Goal: Information Seeking & Learning: Compare options

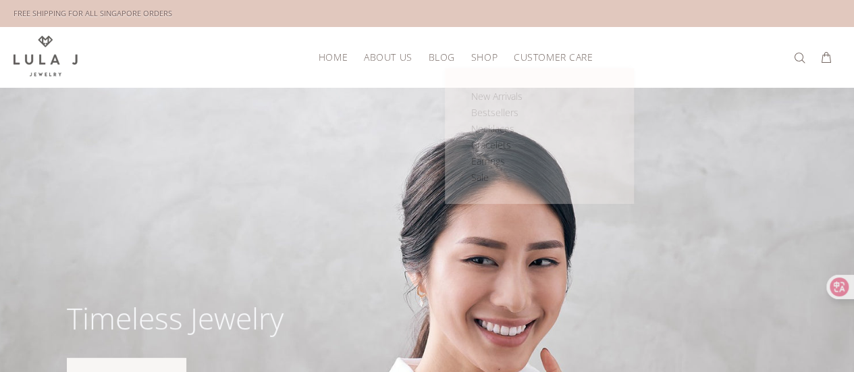
click at [488, 56] on span "SHOP" at bounding box center [484, 57] width 26 height 10
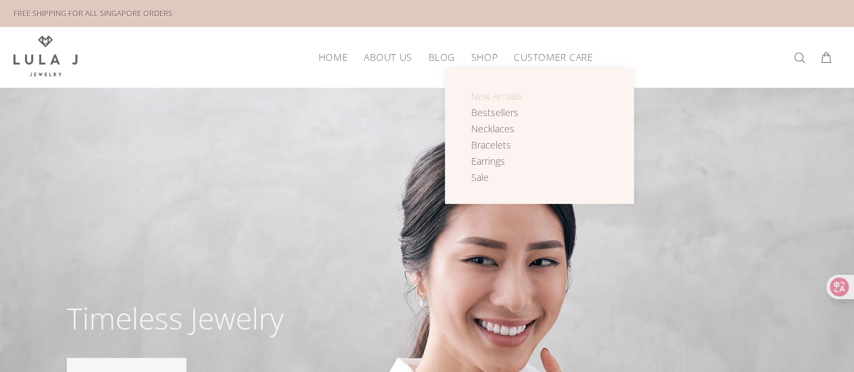
click at [494, 98] on span "New Arrivals" at bounding box center [496, 96] width 51 height 13
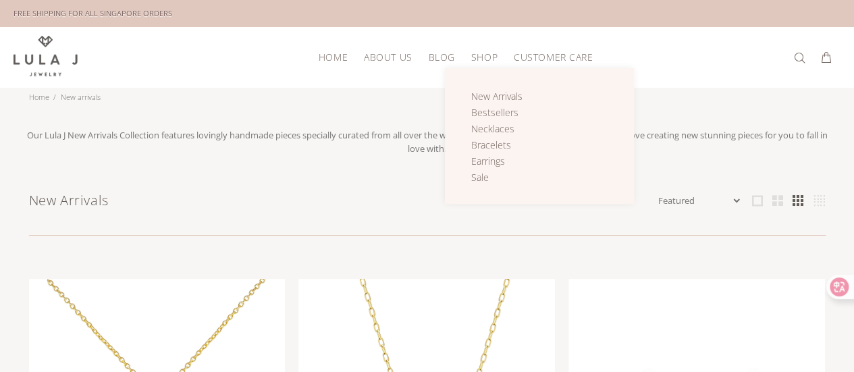
click at [478, 59] on span "SHOP" at bounding box center [484, 57] width 26 height 10
click at [489, 106] on span "Bestsellers" at bounding box center [494, 112] width 47 height 13
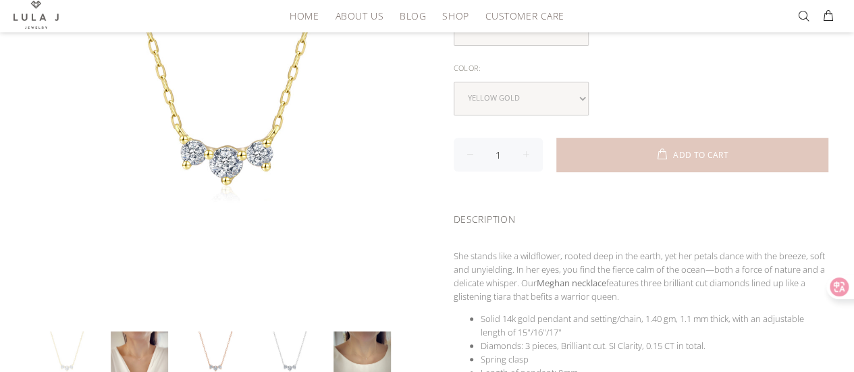
scroll to position [261, 0]
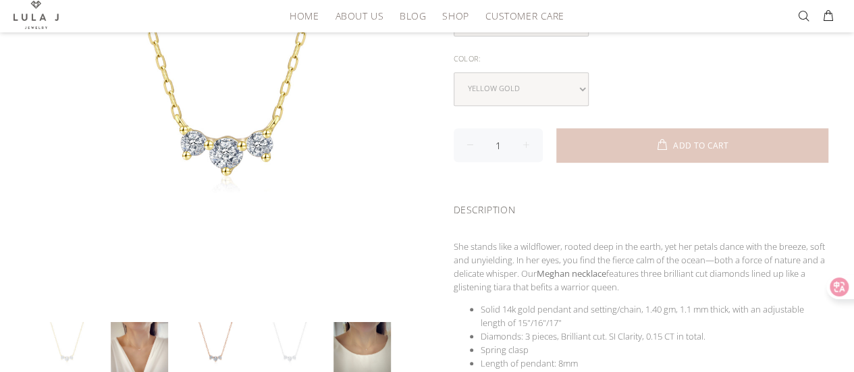
click at [289, 338] on link at bounding box center [287, 350] width 57 height 57
click at [346, 330] on link at bounding box center [362, 350] width 57 height 57
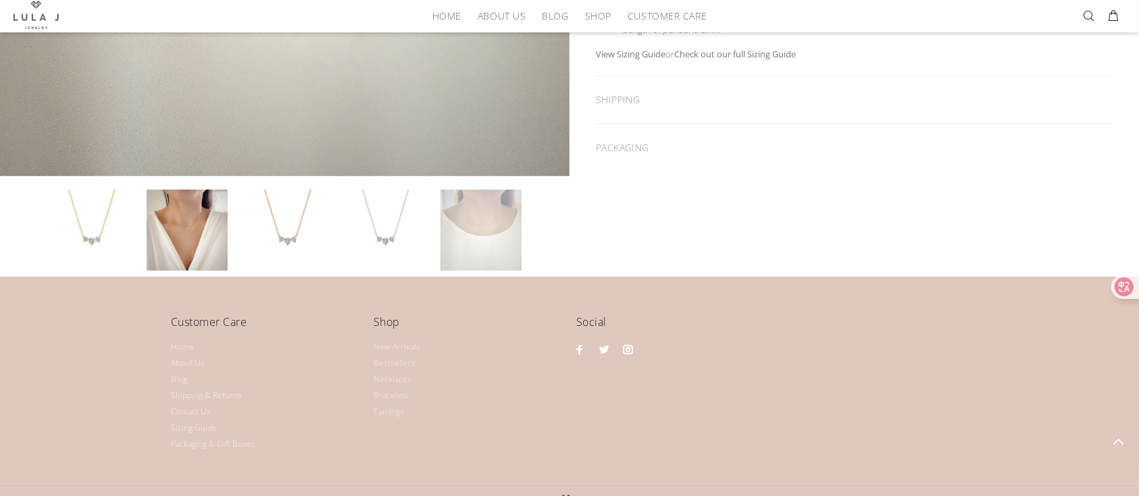
scroll to position [568, 0]
click at [502, 223] on link at bounding box center [480, 229] width 81 height 81
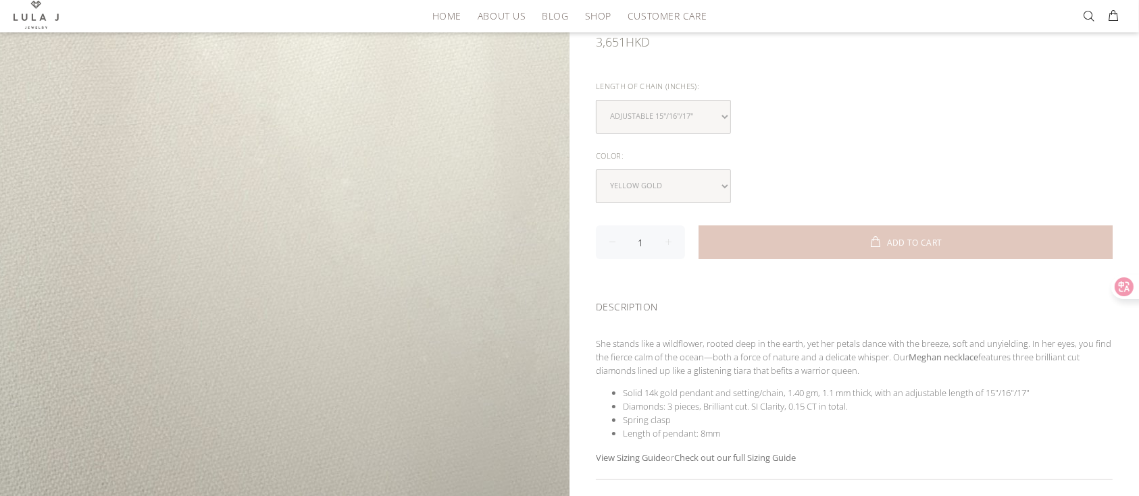
scroll to position [160, 0]
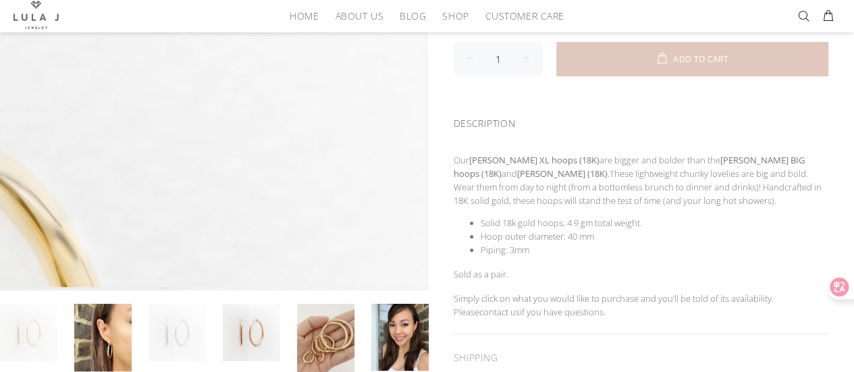
scroll to position [288, 0]
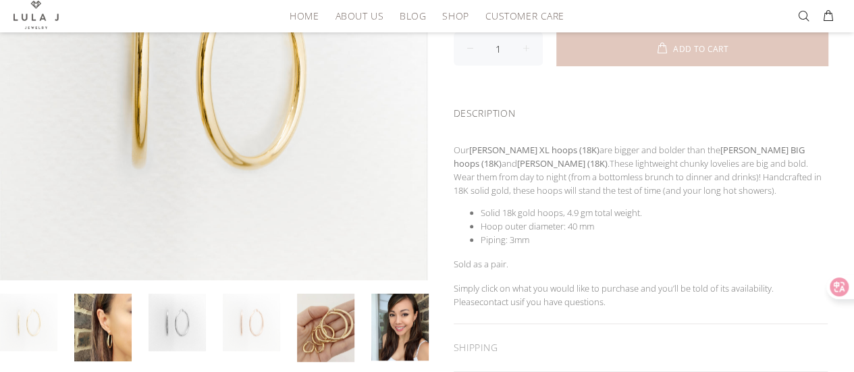
click at [245, 326] on link at bounding box center [251, 322] width 57 height 57
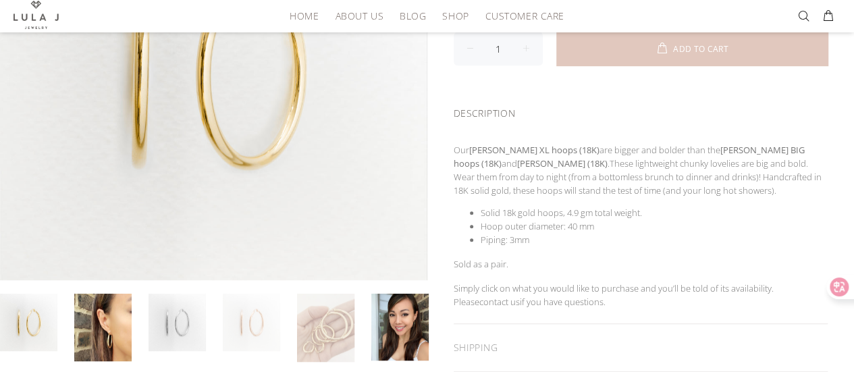
click at [340, 324] on link at bounding box center [325, 328] width 57 height 68
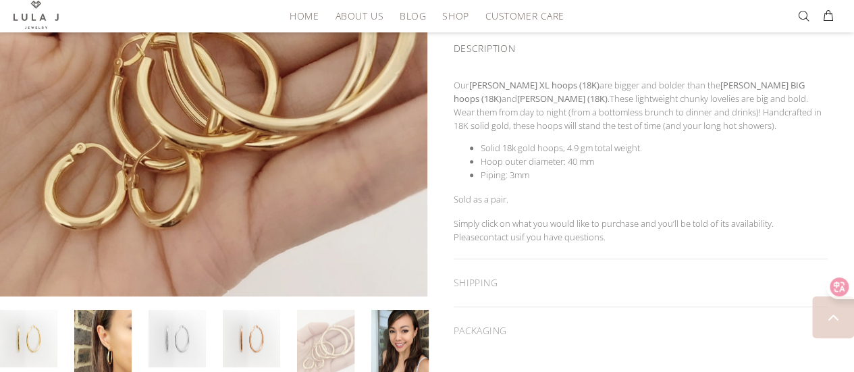
scroll to position [353, 0]
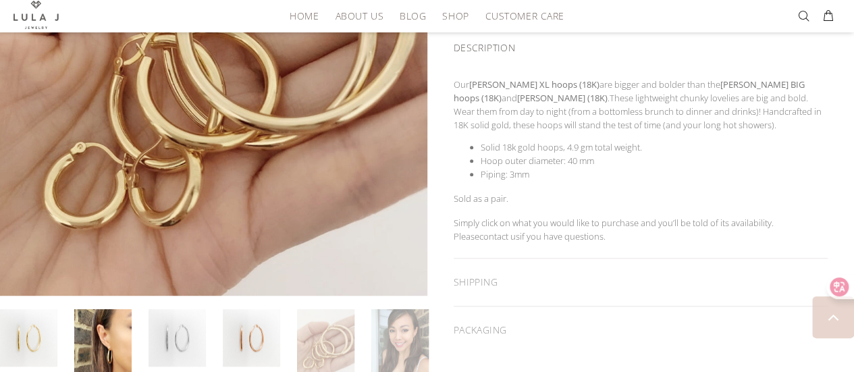
click at [412, 336] on link at bounding box center [399, 342] width 57 height 67
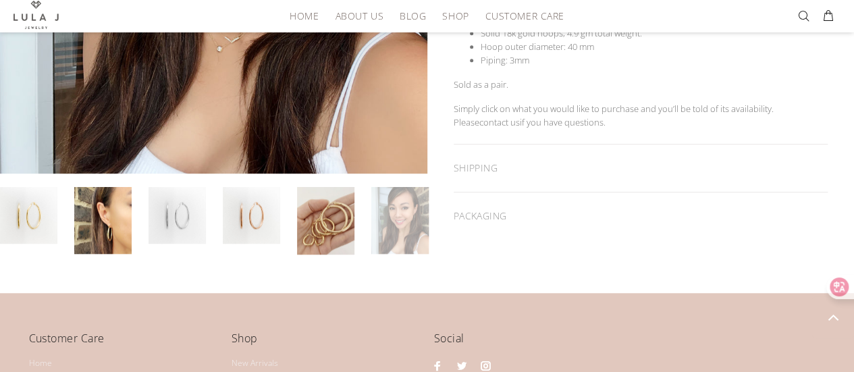
scroll to position [509, 0]
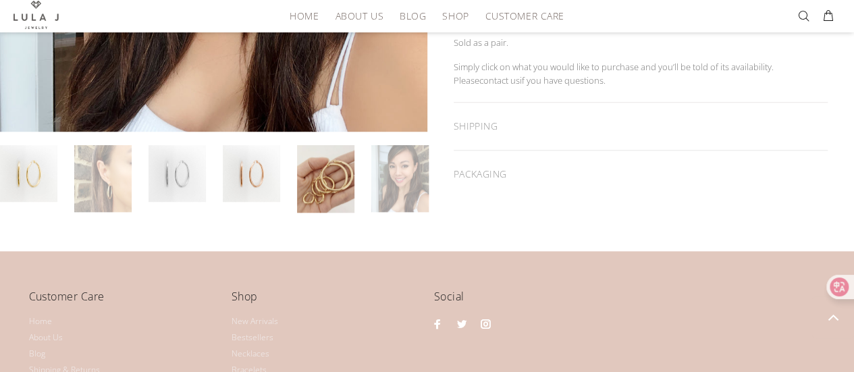
click at [113, 186] on link at bounding box center [102, 179] width 57 height 68
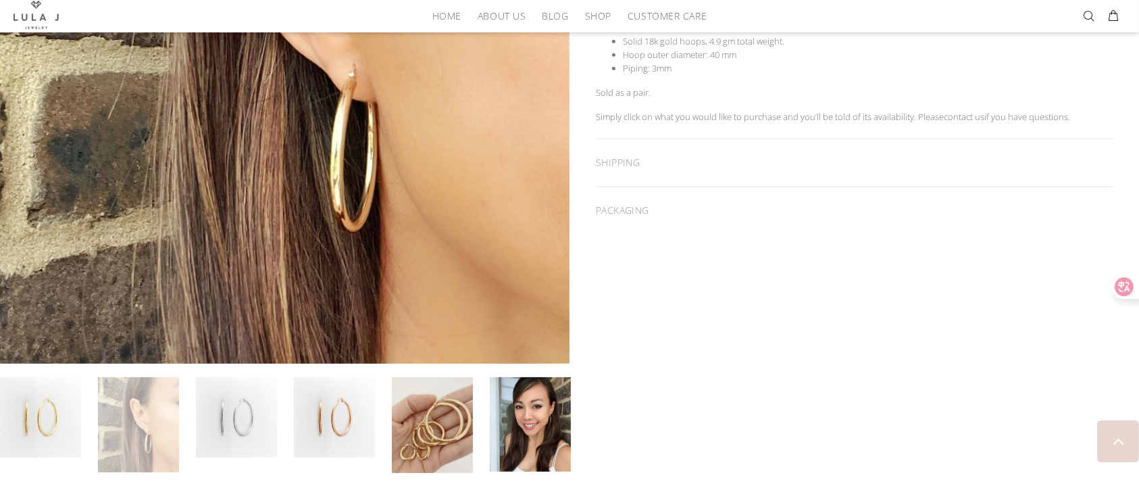
scroll to position [454, 0]
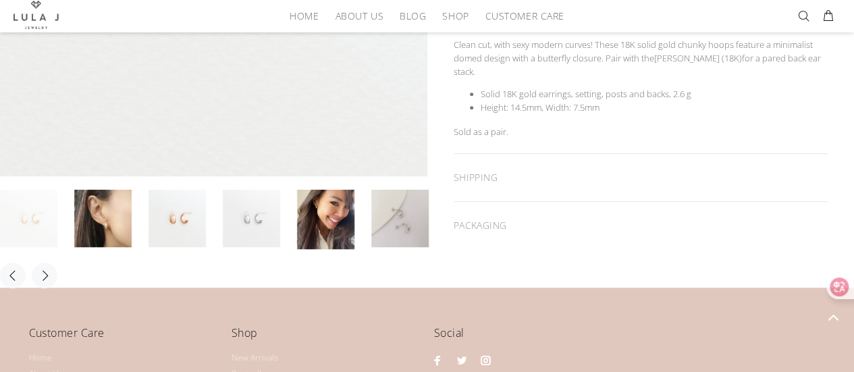
scroll to position [409, 0]
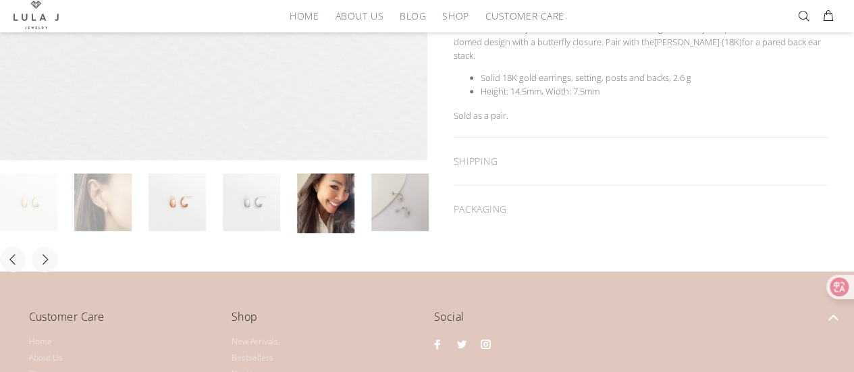
click at [122, 200] on link at bounding box center [102, 202] width 57 height 57
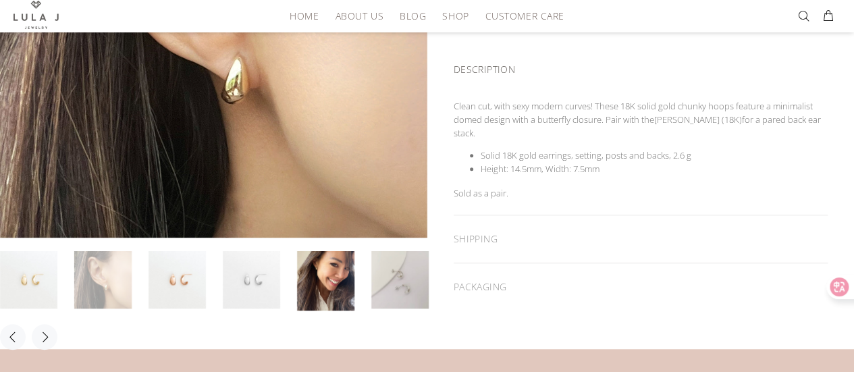
scroll to position [332, 0]
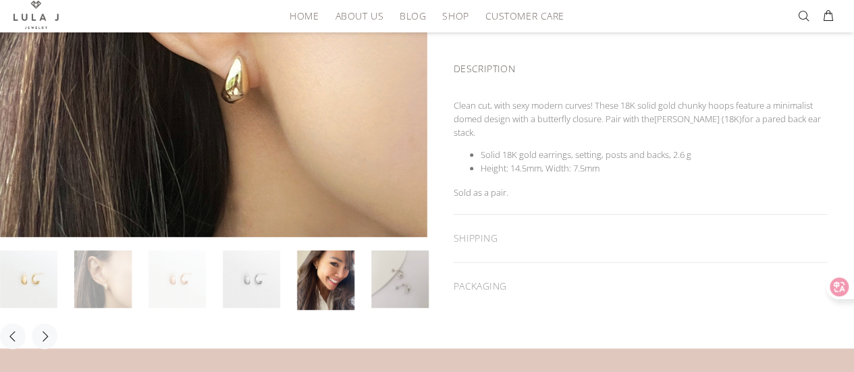
click at [165, 290] on link at bounding box center [177, 279] width 57 height 57
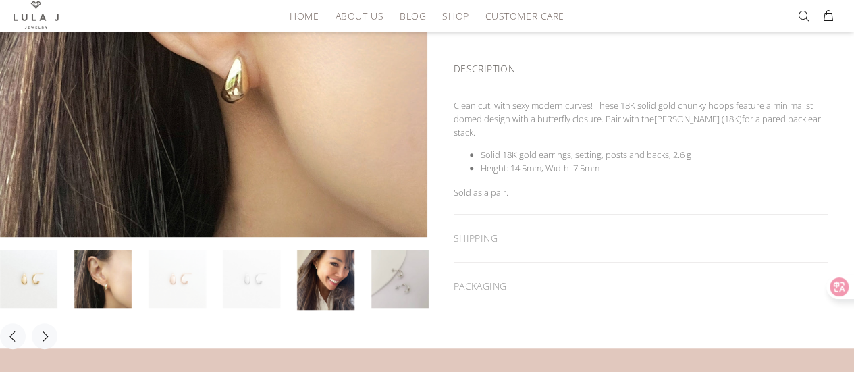
click at [244, 280] on link at bounding box center [251, 279] width 57 height 57
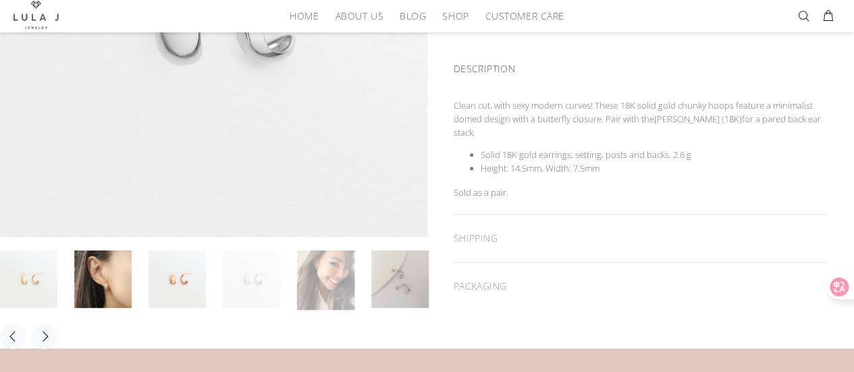
click at [335, 279] on link at bounding box center [325, 281] width 57 height 60
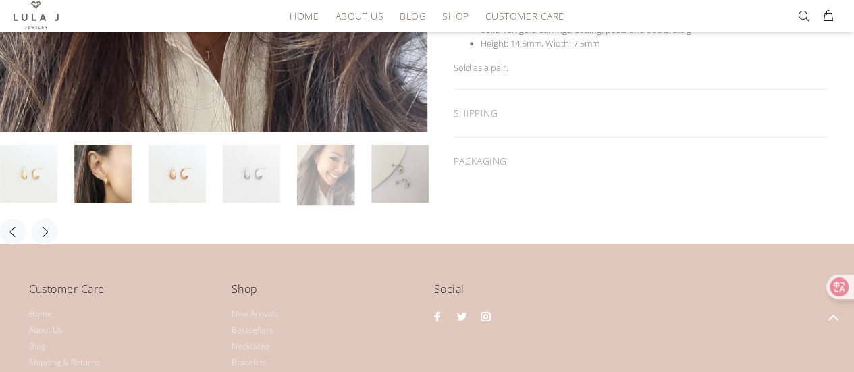
scroll to position [458, 0]
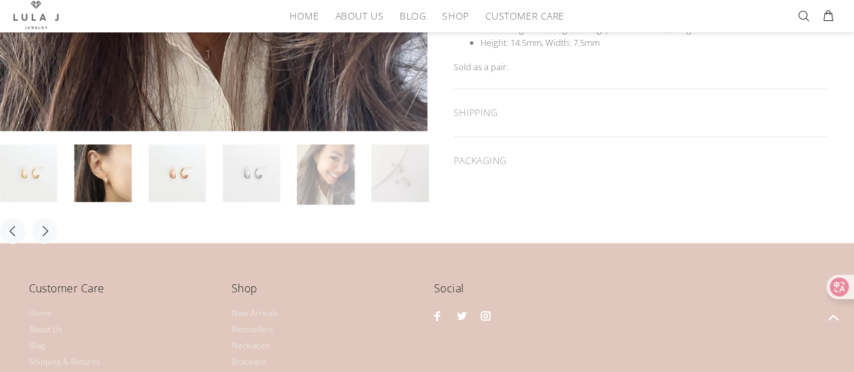
click at [404, 165] on link at bounding box center [399, 173] width 57 height 57
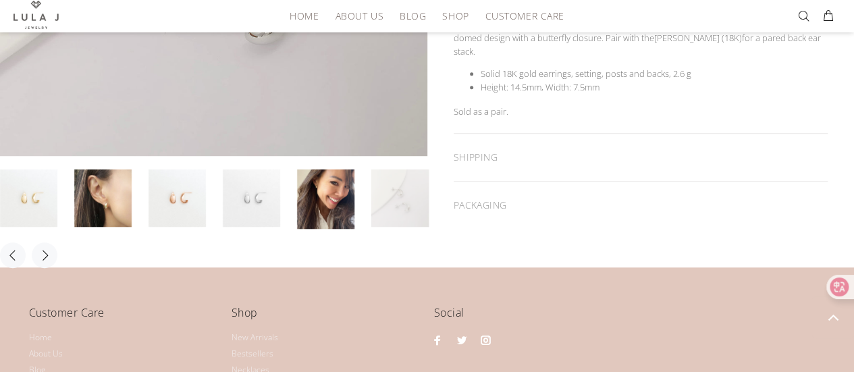
scroll to position [415, 0]
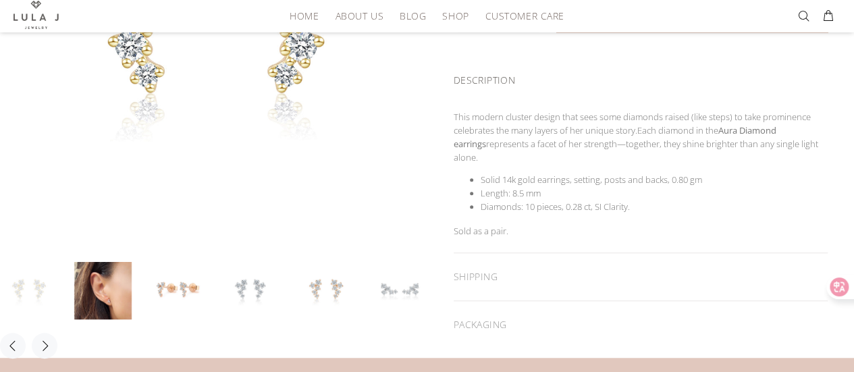
scroll to position [326, 0]
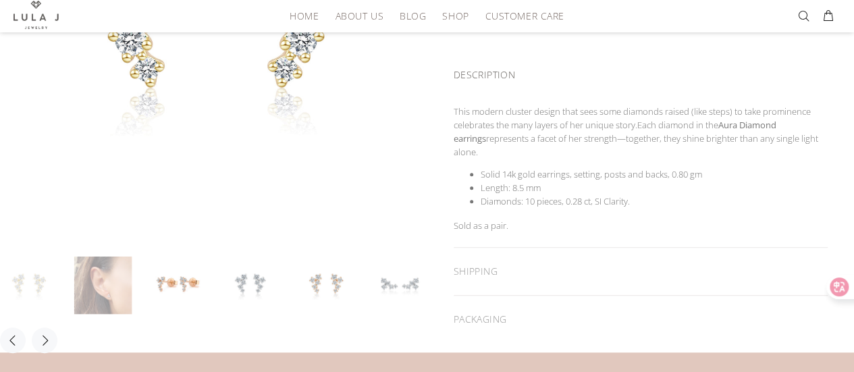
click at [99, 267] on link at bounding box center [102, 285] width 57 height 57
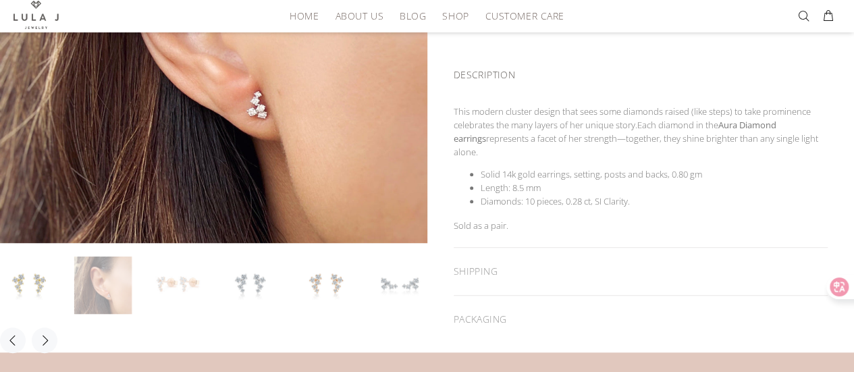
click at [166, 286] on link at bounding box center [177, 285] width 57 height 57
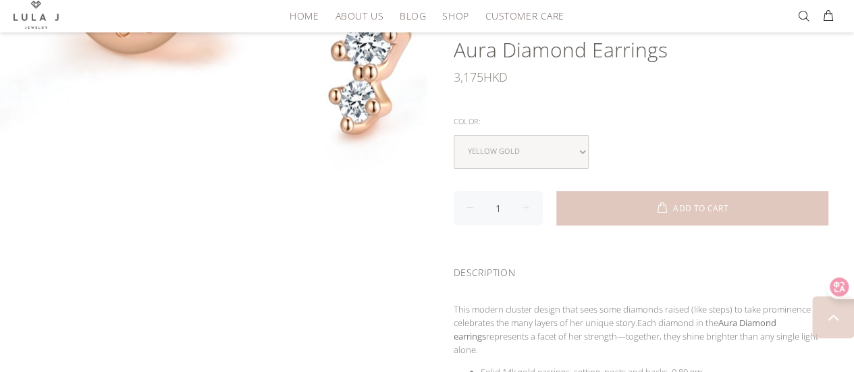
scroll to position [423, 0]
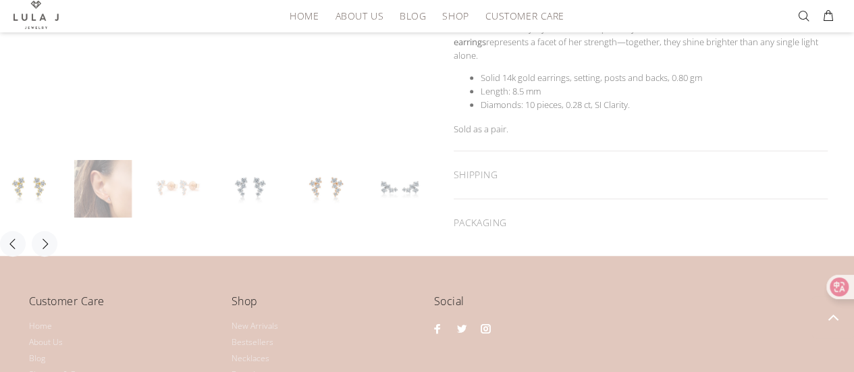
click at [89, 179] on link at bounding box center [102, 188] width 57 height 57
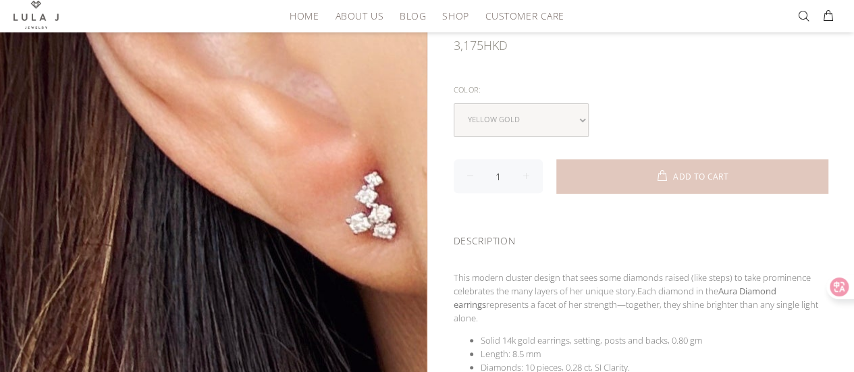
scroll to position [159, 0]
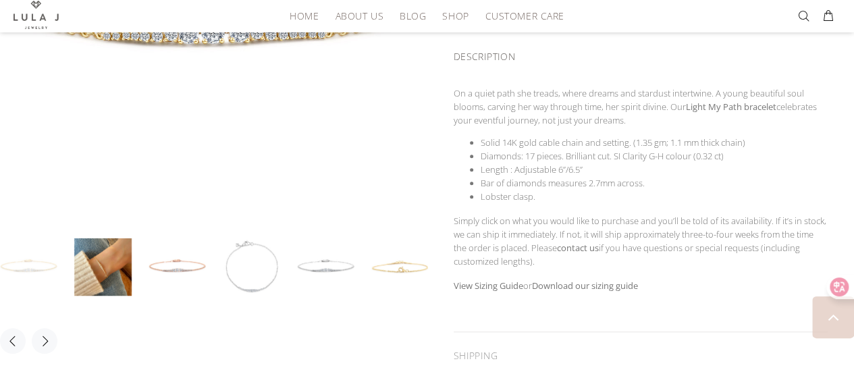
scroll to position [349, 0]
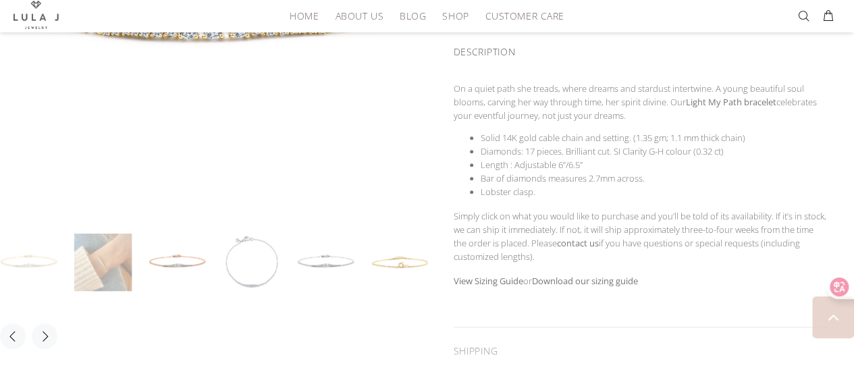
click at [88, 238] on link at bounding box center [102, 262] width 57 height 57
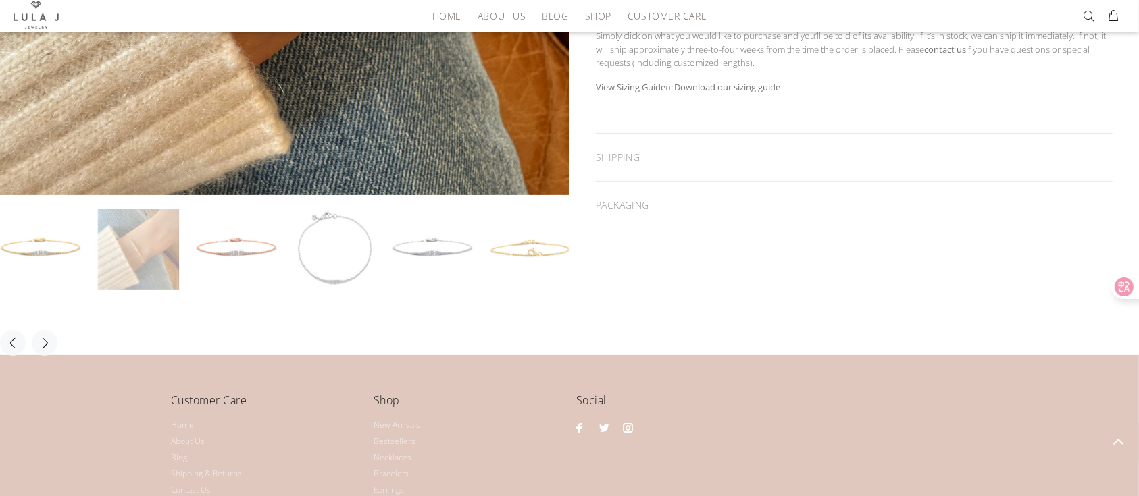
scroll to position [517, 0]
click at [464, 240] on link at bounding box center [432, 248] width 81 height 81
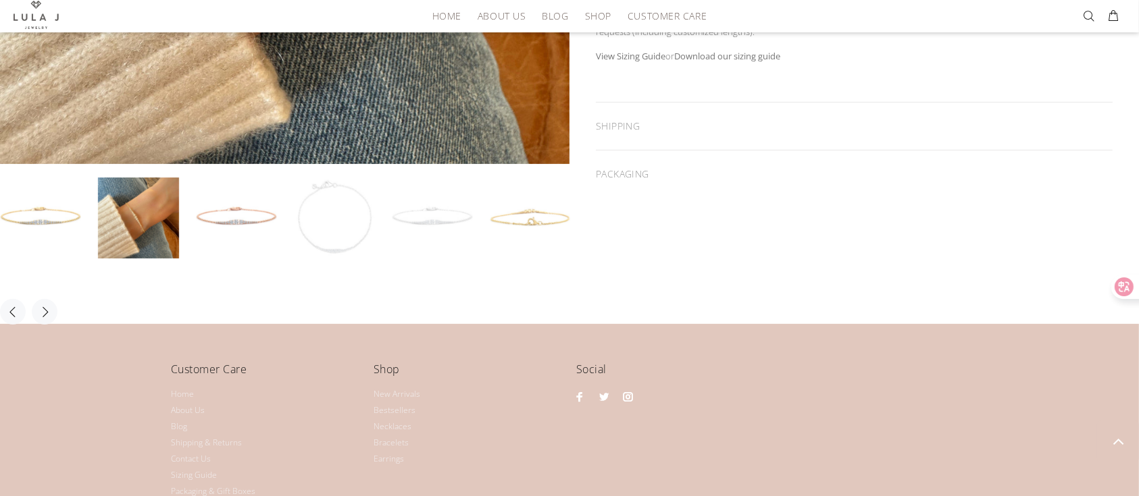
scroll to position [551, 0]
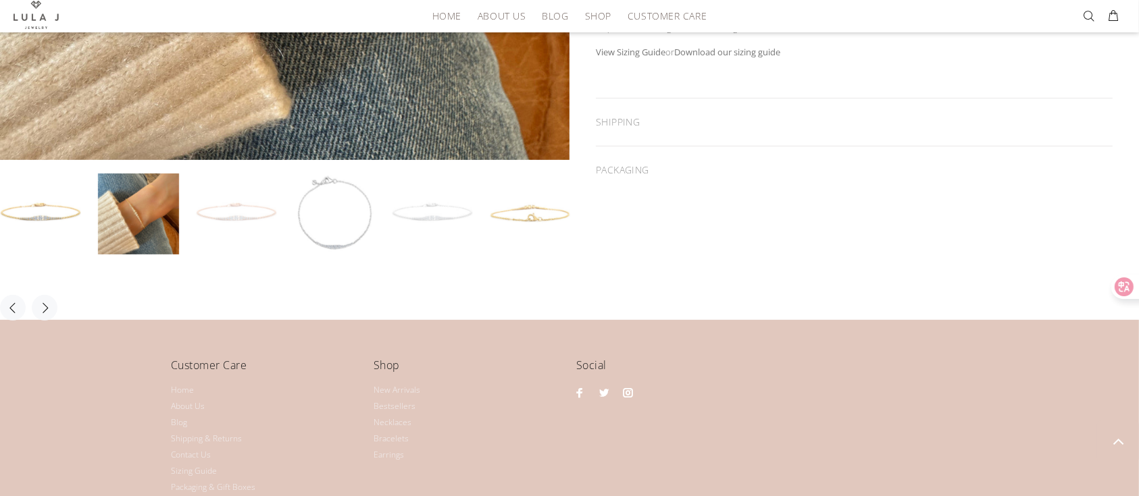
click at [228, 207] on link at bounding box center [236, 214] width 81 height 81
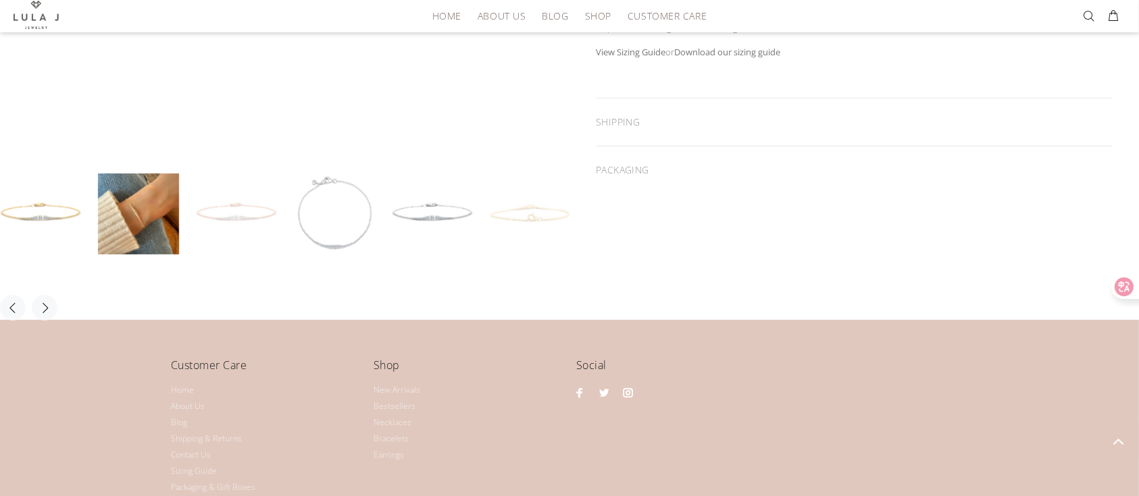
click at [524, 224] on link at bounding box center [530, 214] width 81 height 81
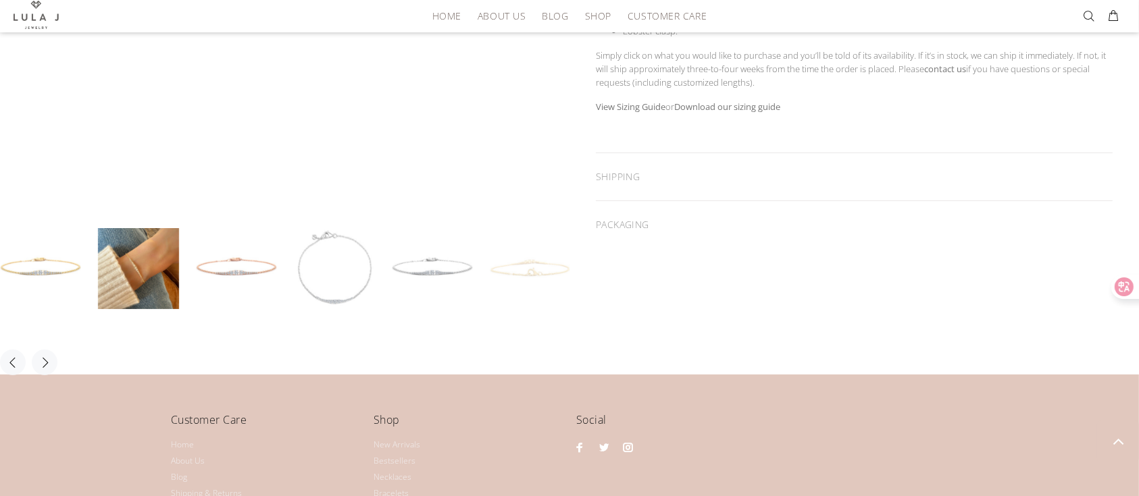
scroll to position [497, 0]
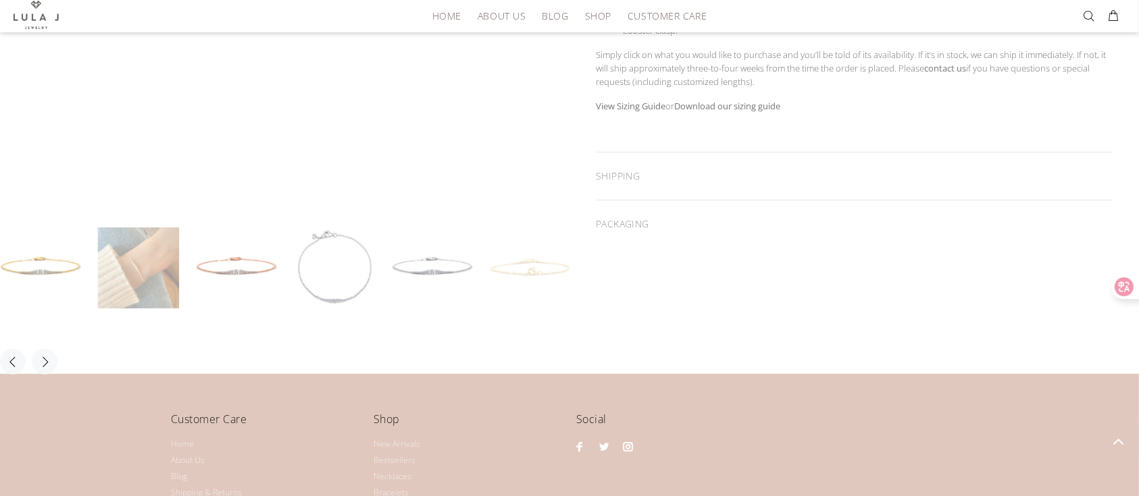
click at [139, 259] on link at bounding box center [138, 268] width 81 height 81
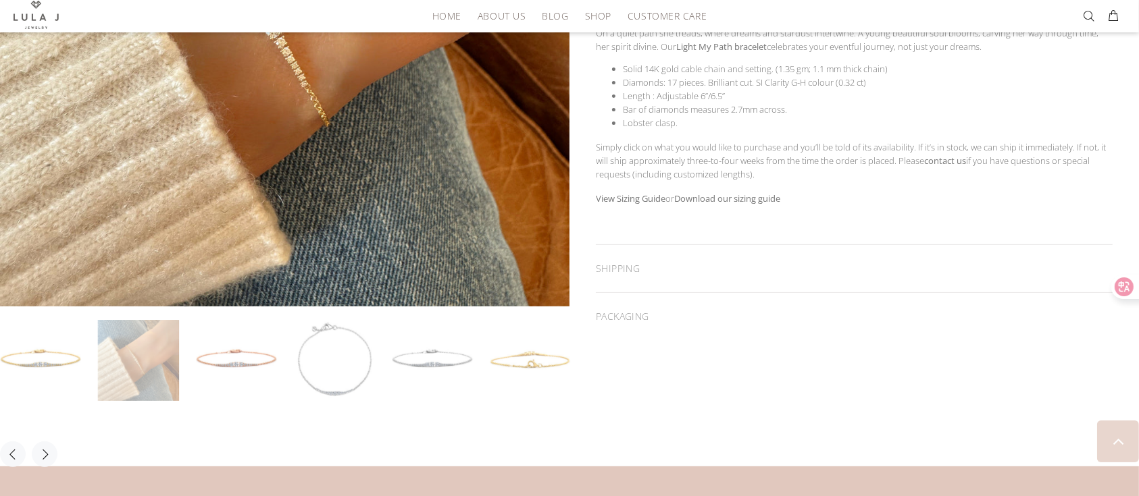
scroll to position [408, 0]
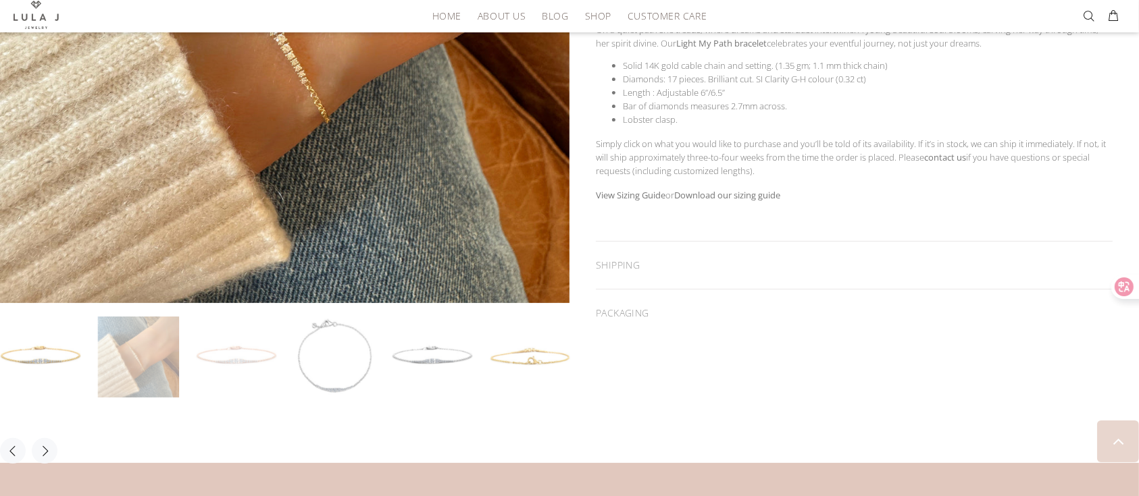
click at [252, 371] on link at bounding box center [236, 357] width 81 height 81
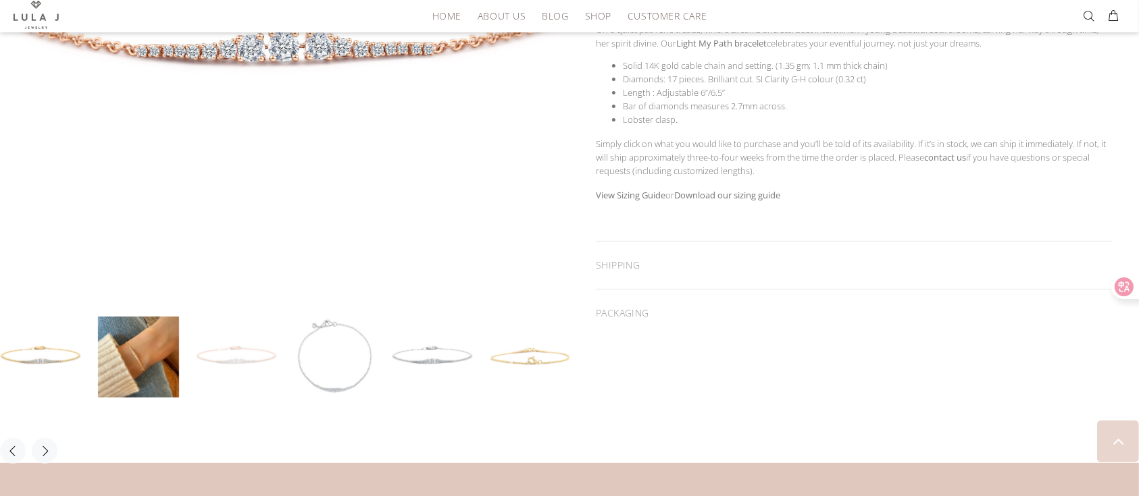
scroll to position [332, 0]
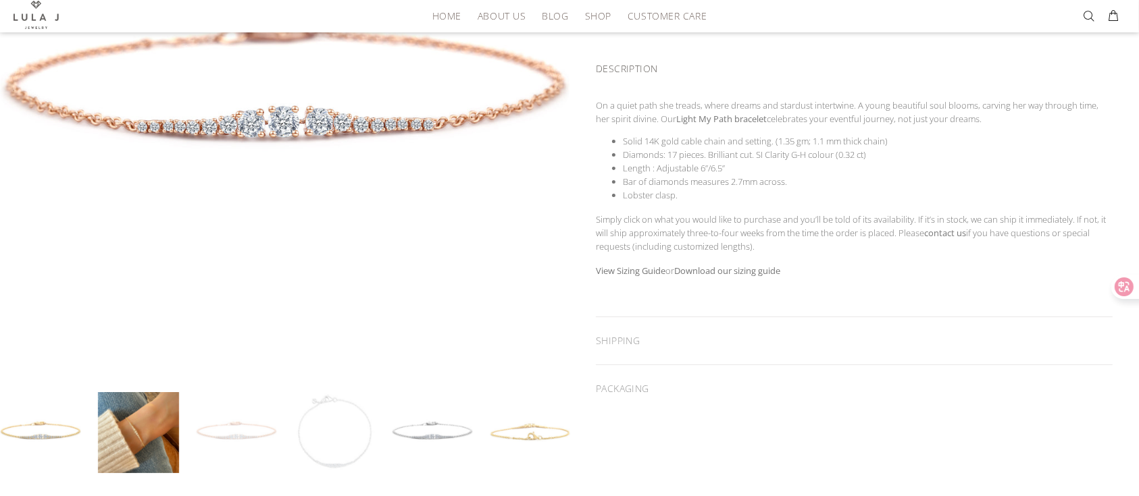
click at [338, 371] on link at bounding box center [334, 432] width 81 height 81
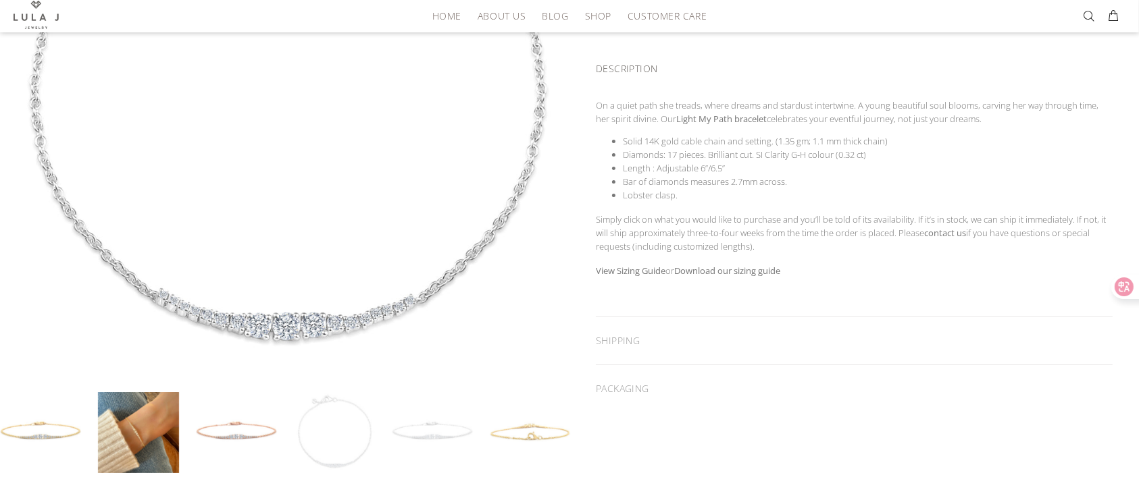
click at [424, 371] on link at bounding box center [432, 432] width 81 height 81
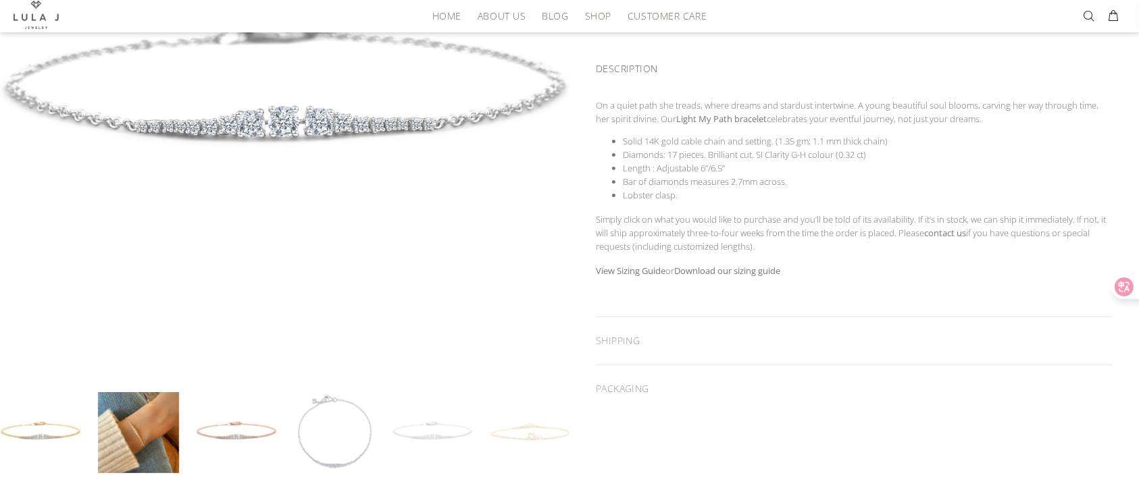
click at [513, 371] on link at bounding box center [530, 432] width 81 height 81
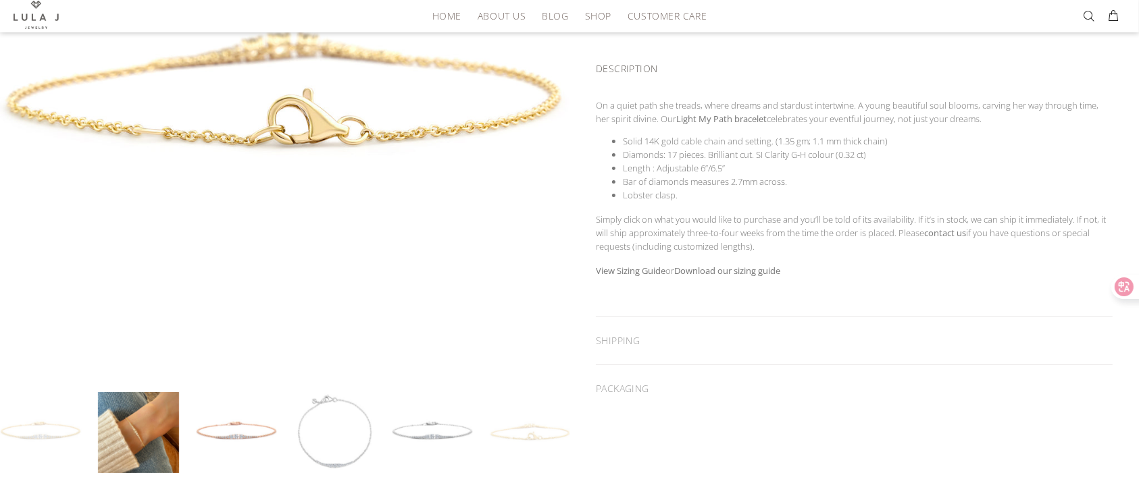
click at [38, 371] on link at bounding box center [40, 432] width 81 height 81
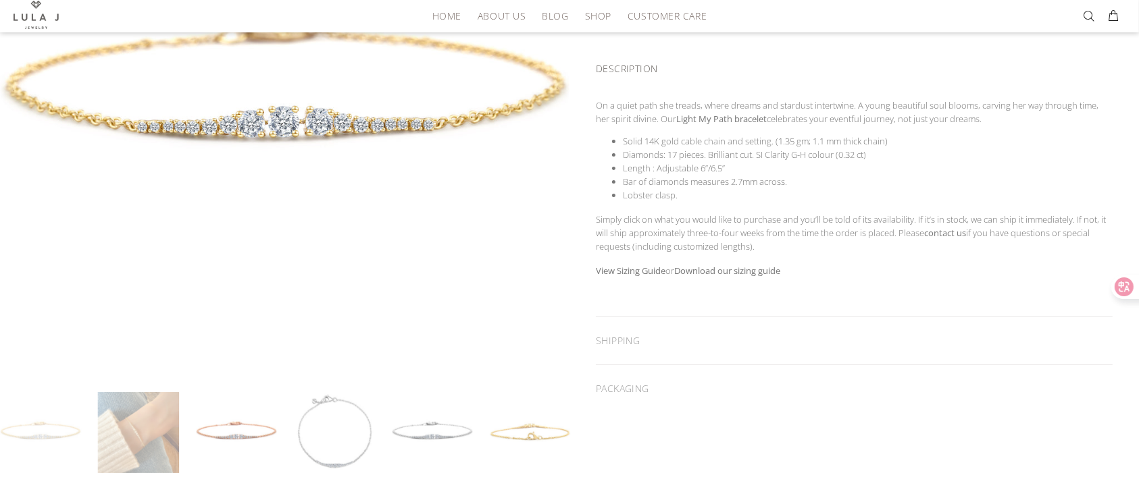
click at [139, 371] on link at bounding box center [138, 432] width 81 height 81
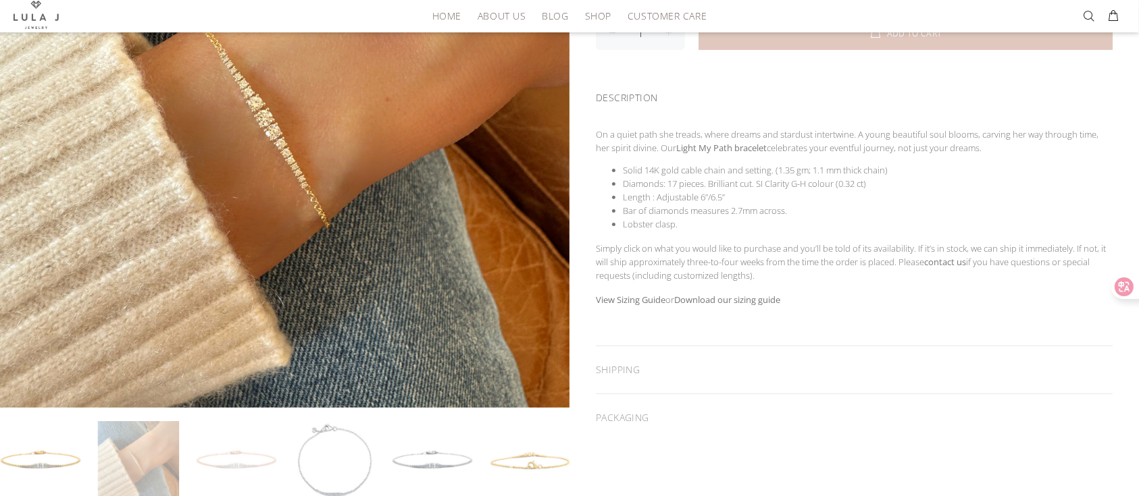
scroll to position [303, 0]
click at [240, 371] on link at bounding box center [236, 462] width 81 height 81
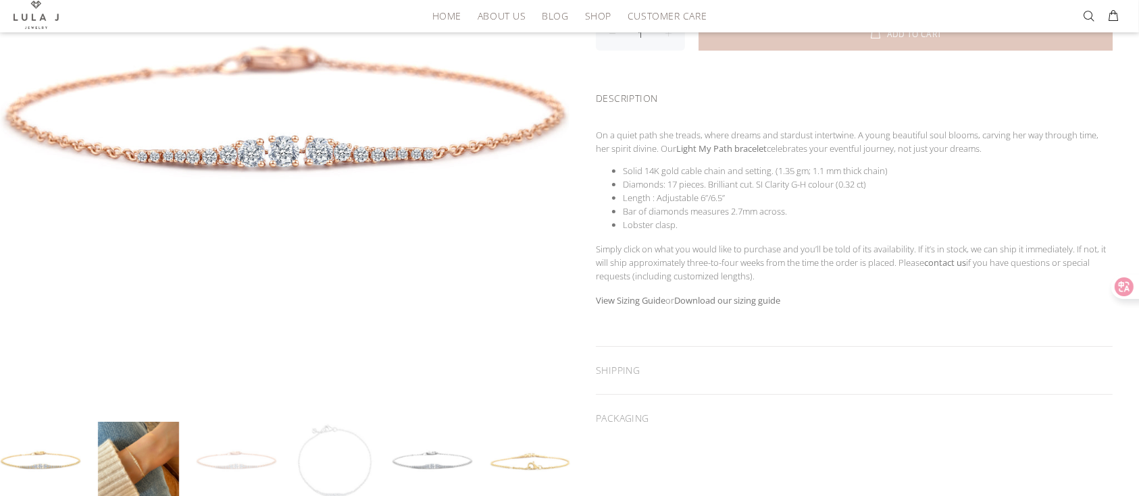
click at [337, 371] on link at bounding box center [334, 462] width 81 height 81
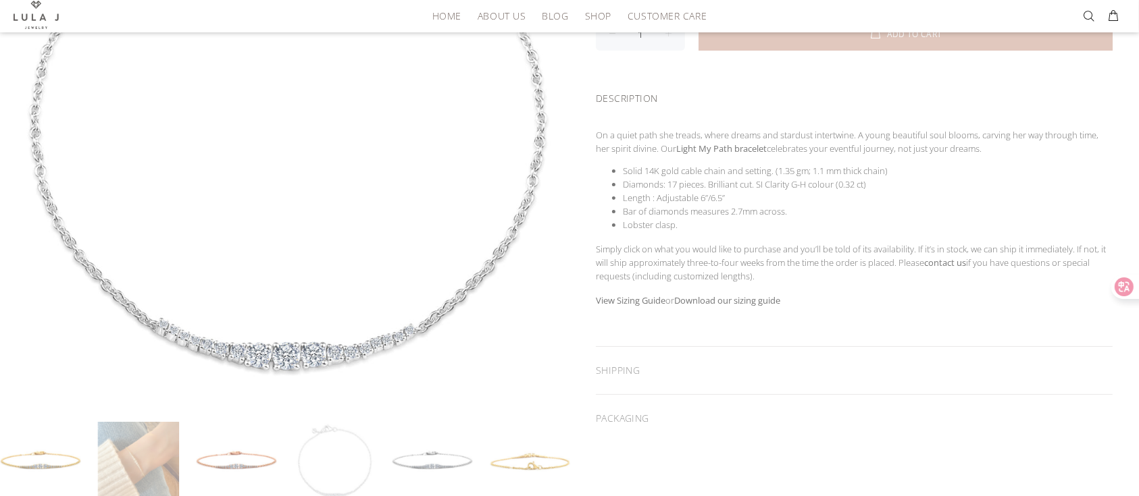
click at [153, 371] on link at bounding box center [138, 462] width 81 height 81
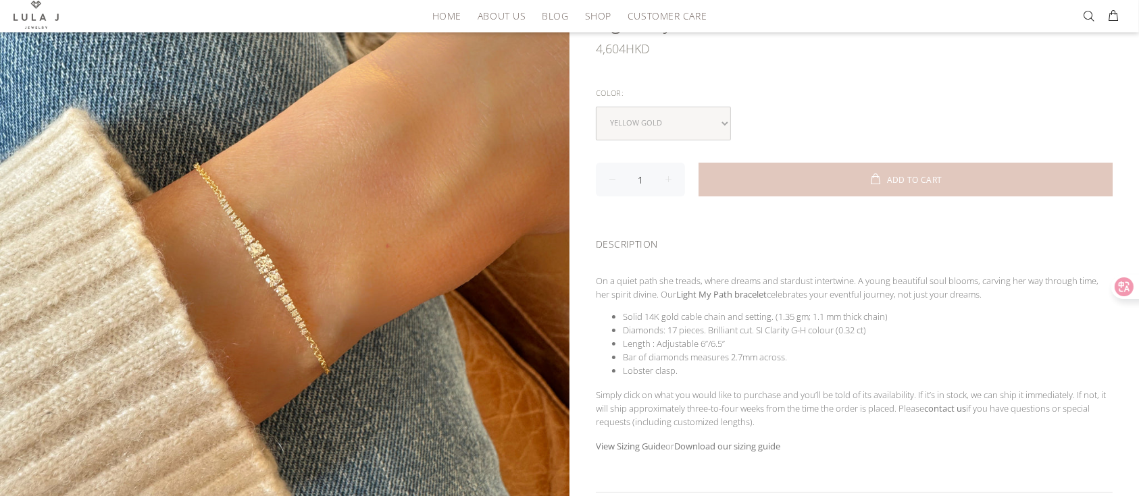
scroll to position [153, 0]
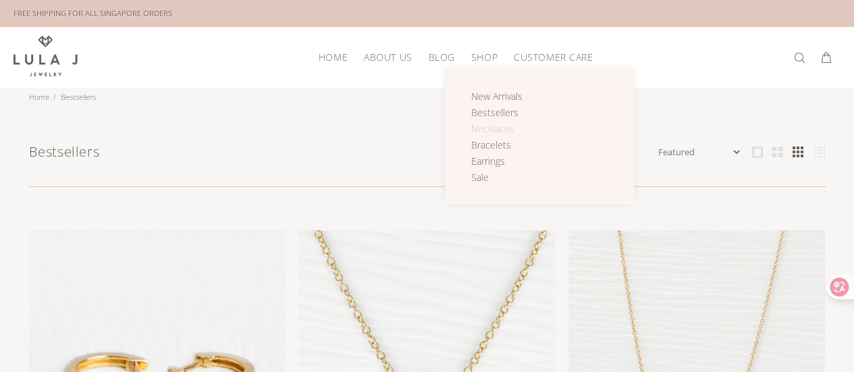
click at [484, 129] on span "Necklaces" at bounding box center [492, 128] width 43 height 13
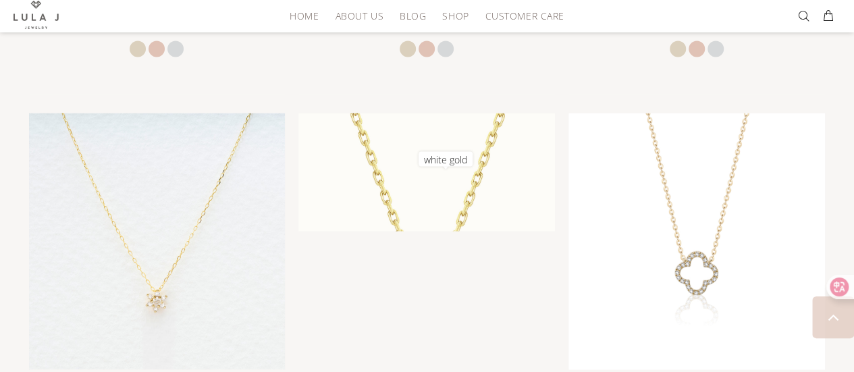
scroll to position [1316, 0]
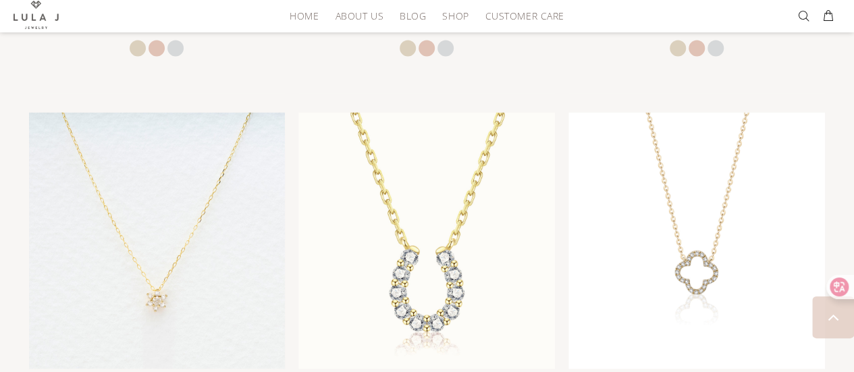
drag, startPoint x: 446, startPoint y: 233, endPoint x: 837, endPoint y: 71, distance: 423.3
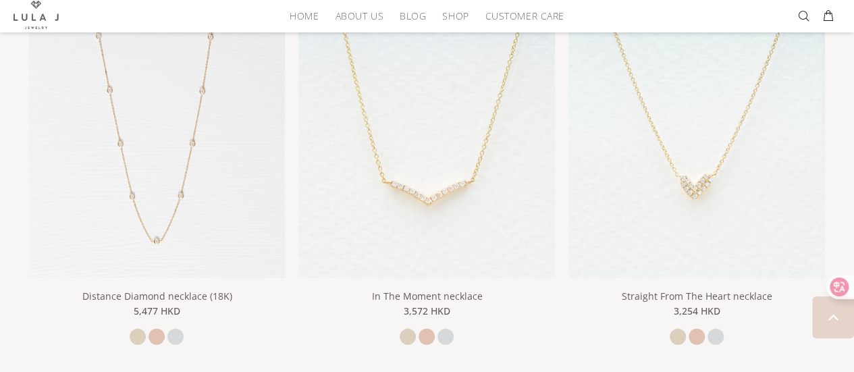
scroll to position [1787, 0]
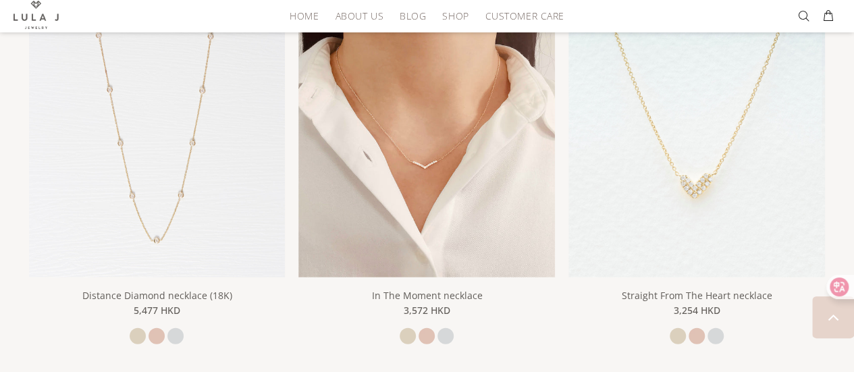
click at [498, 231] on img at bounding box center [426, 149] width 257 height 257
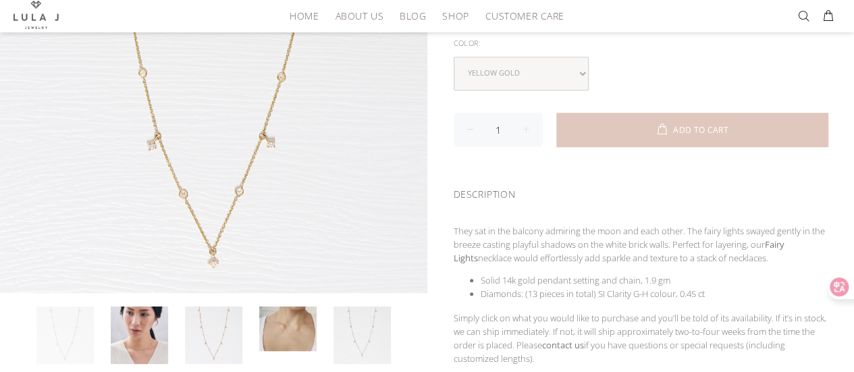
scroll to position [277, 0]
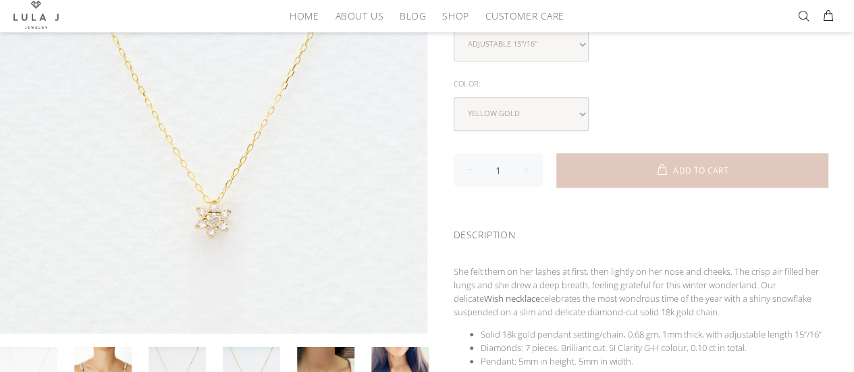
scroll to position [319, 0]
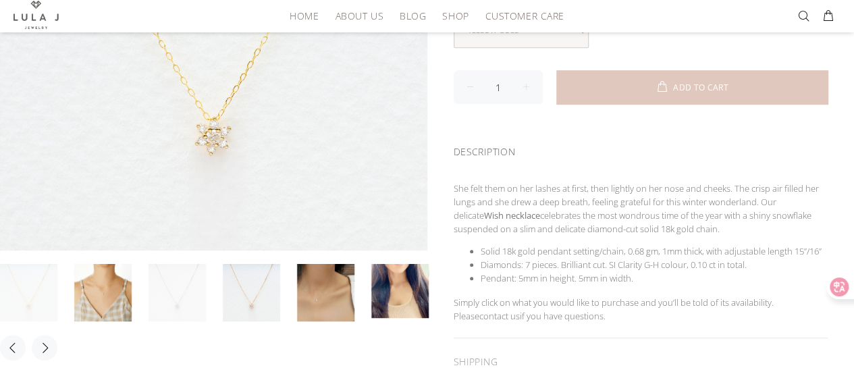
click at [174, 292] on link at bounding box center [177, 292] width 57 height 57
click at [269, 298] on link at bounding box center [251, 292] width 57 height 57
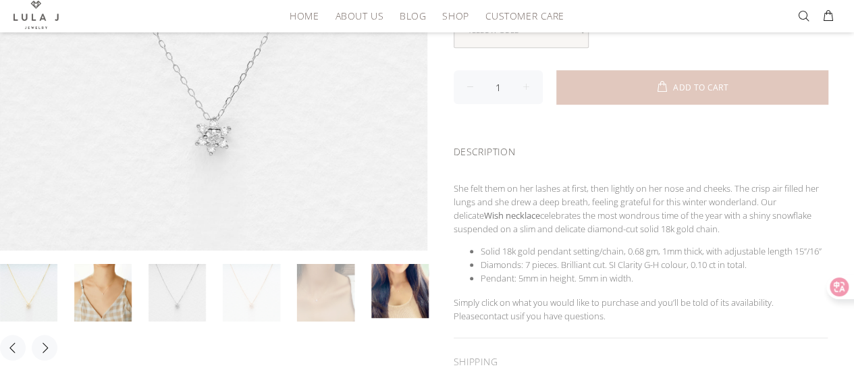
click at [337, 290] on link at bounding box center [325, 292] width 57 height 57
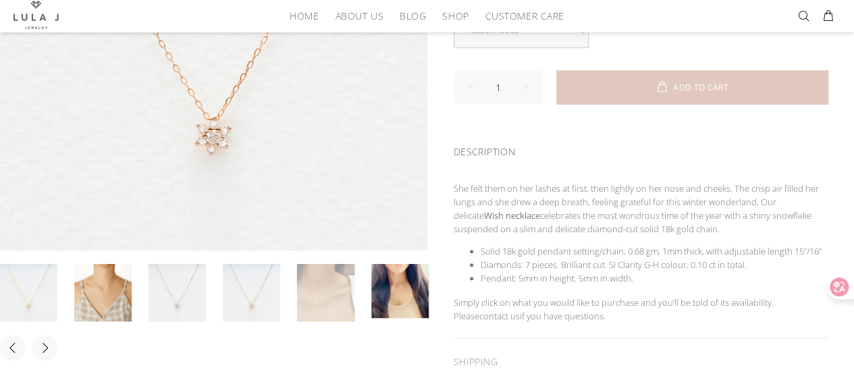
click at [337, 290] on link at bounding box center [325, 292] width 57 height 57
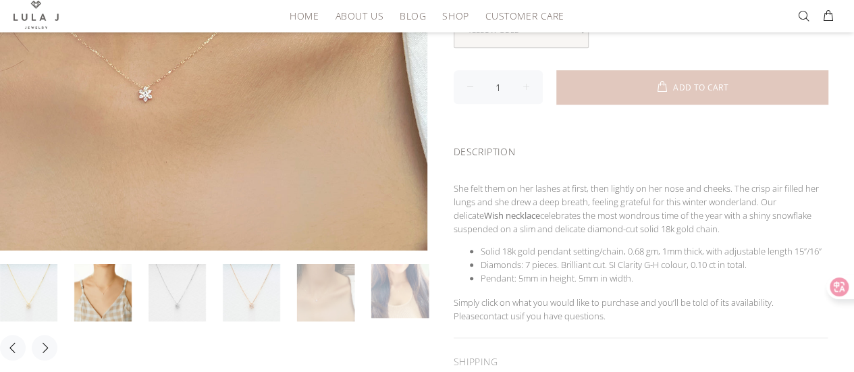
click at [423, 291] on link at bounding box center [399, 291] width 57 height 54
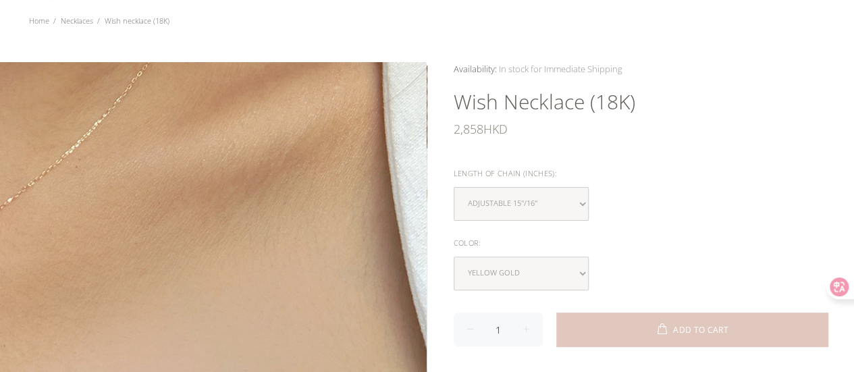
scroll to position [84, 0]
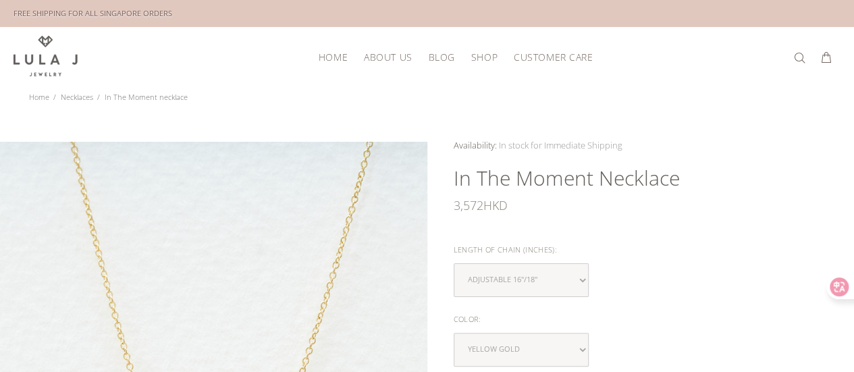
drag, startPoint x: 0, startPoint y: 0, endPoint x: 419, endPoint y: 90, distance: 429.0
click at [419, 90] on ul "Home Necklaces In The Moment necklace" at bounding box center [427, 97] width 797 height 19
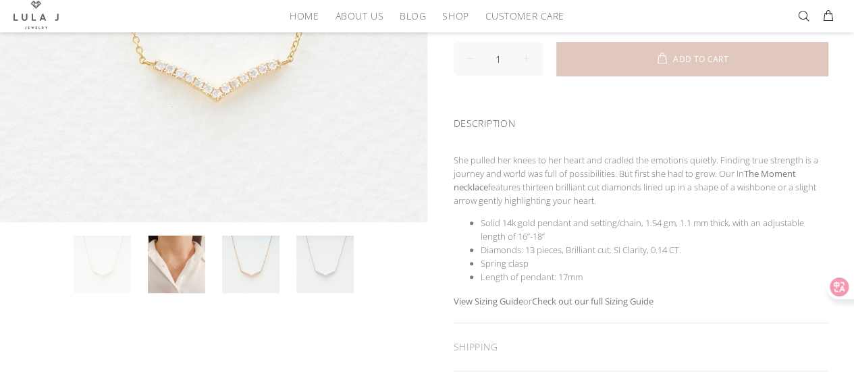
scroll to position [384, 0]
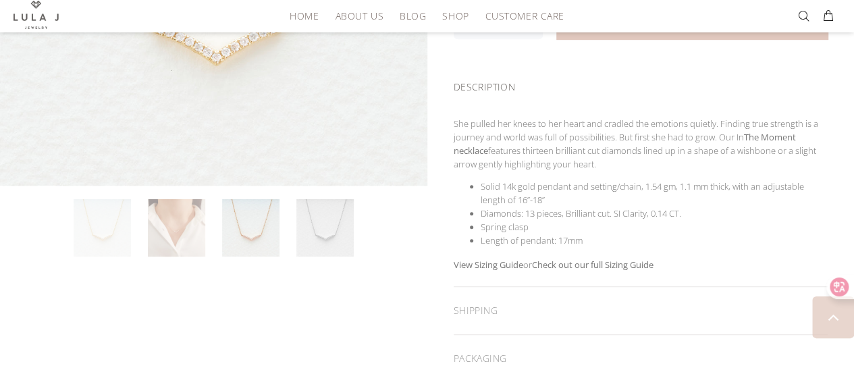
click at [180, 213] on link at bounding box center [176, 227] width 57 height 57
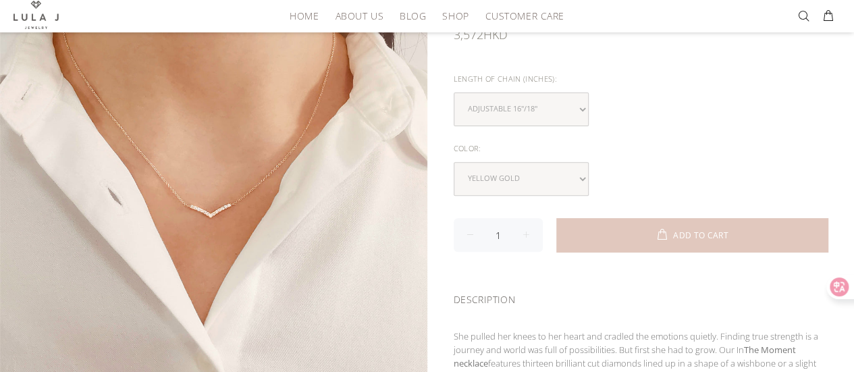
scroll to position [170, 0]
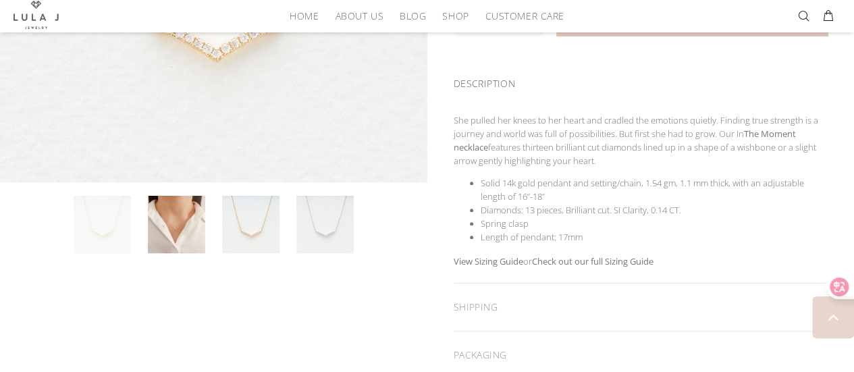
scroll to position [374, 0]
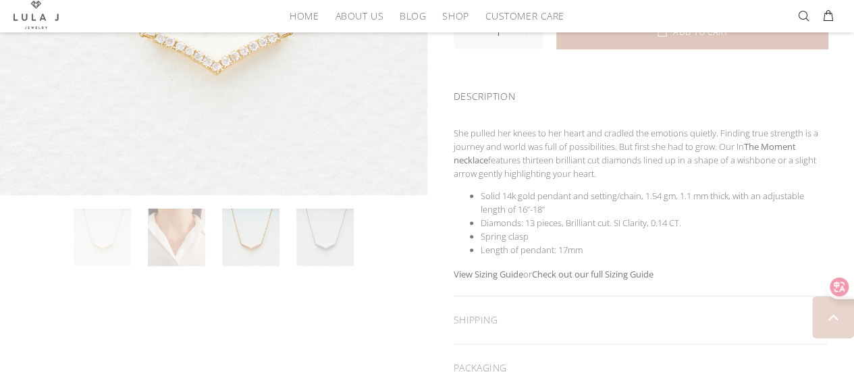
click at [192, 236] on link at bounding box center [176, 237] width 57 height 57
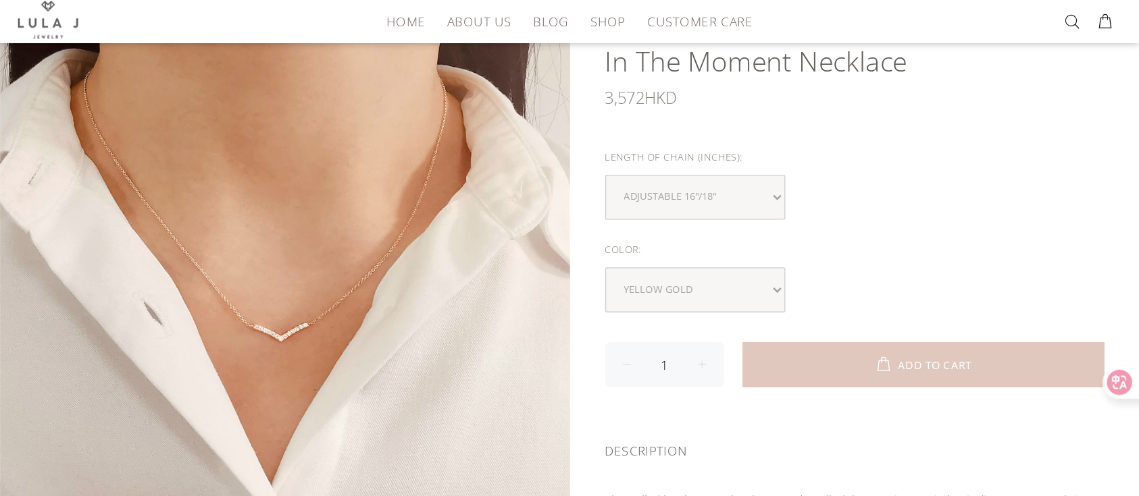
scroll to position [132, 0]
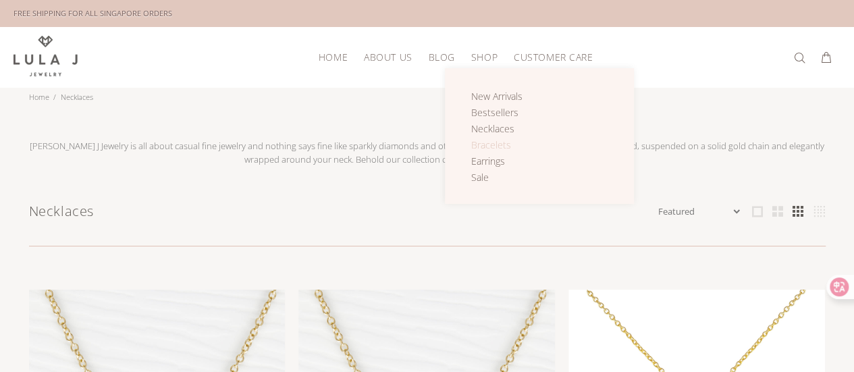
click at [488, 148] on span "Bracelets" at bounding box center [491, 144] width 40 height 13
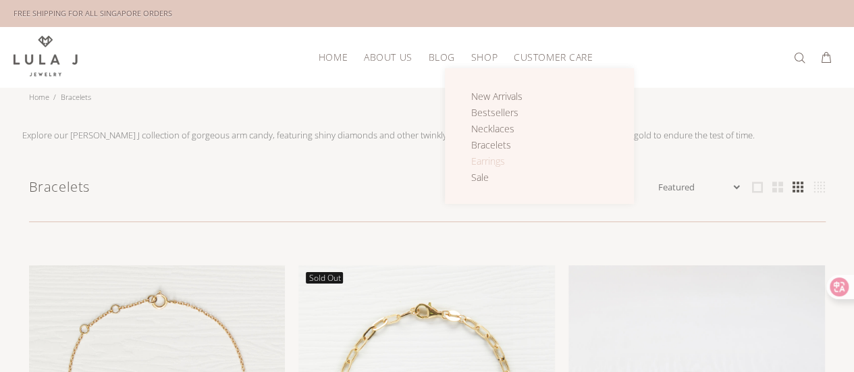
click at [481, 157] on span "Earrings" at bounding box center [488, 161] width 34 height 13
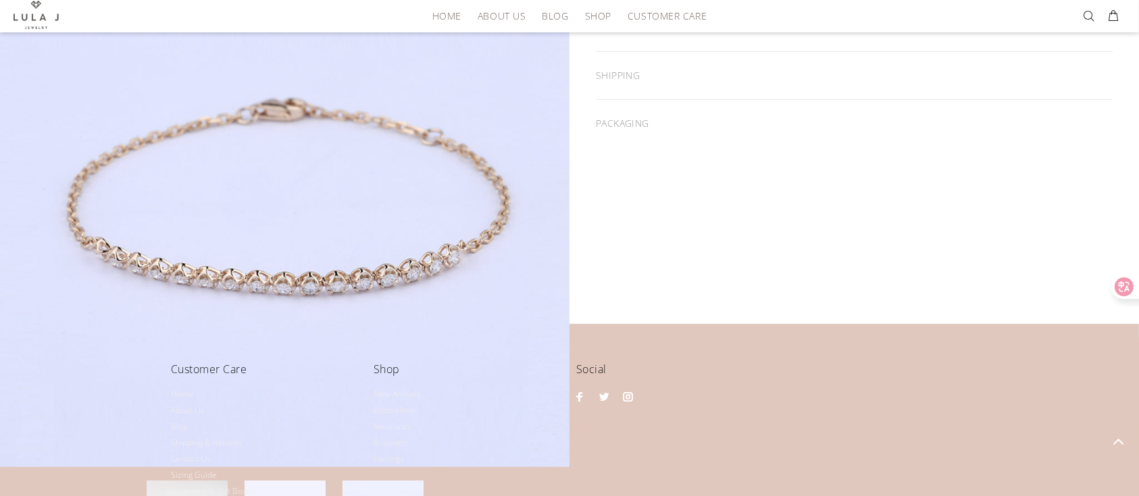
scroll to position [519, 0]
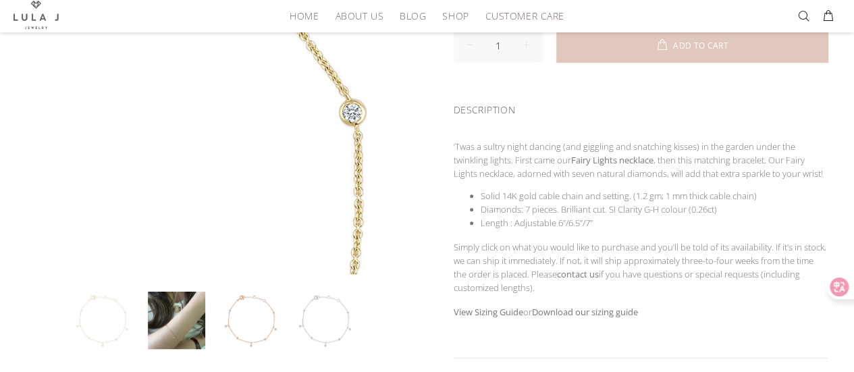
scroll to position [290, 0]
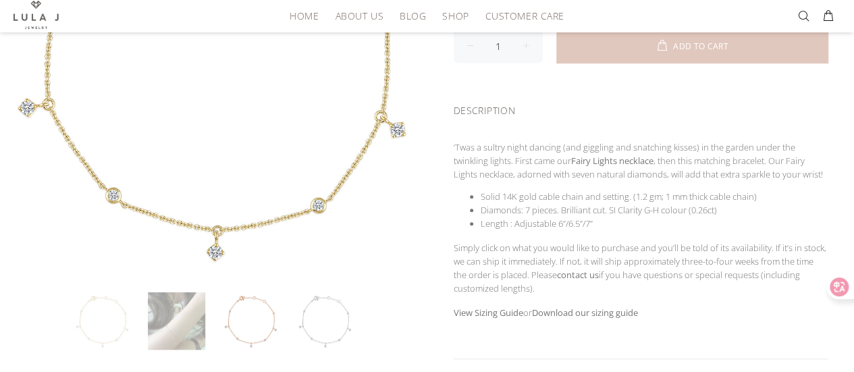
click at [165, 307] on link at bounding box center [176, 320] width 57 height 57
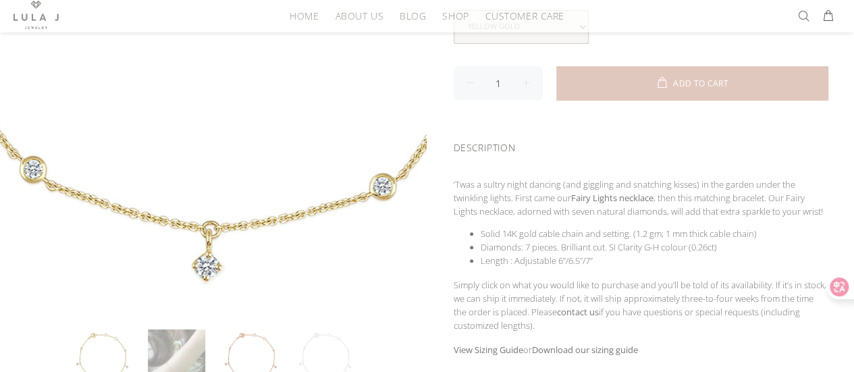
scroll to position [267, 0]
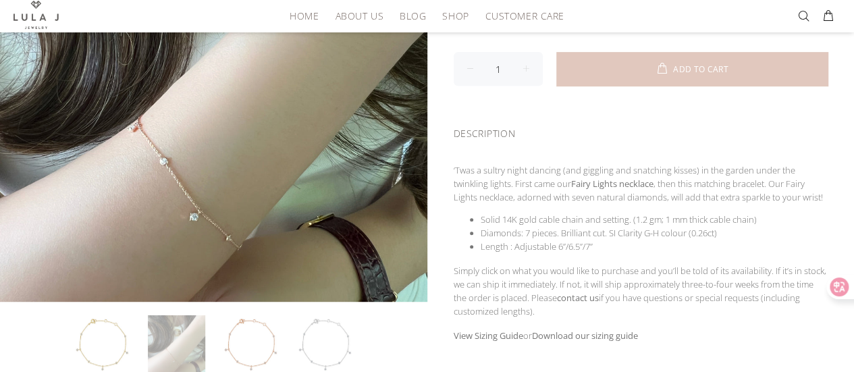
click at [183, 317] on link at bounding box center [176, 343] width 57 height 57
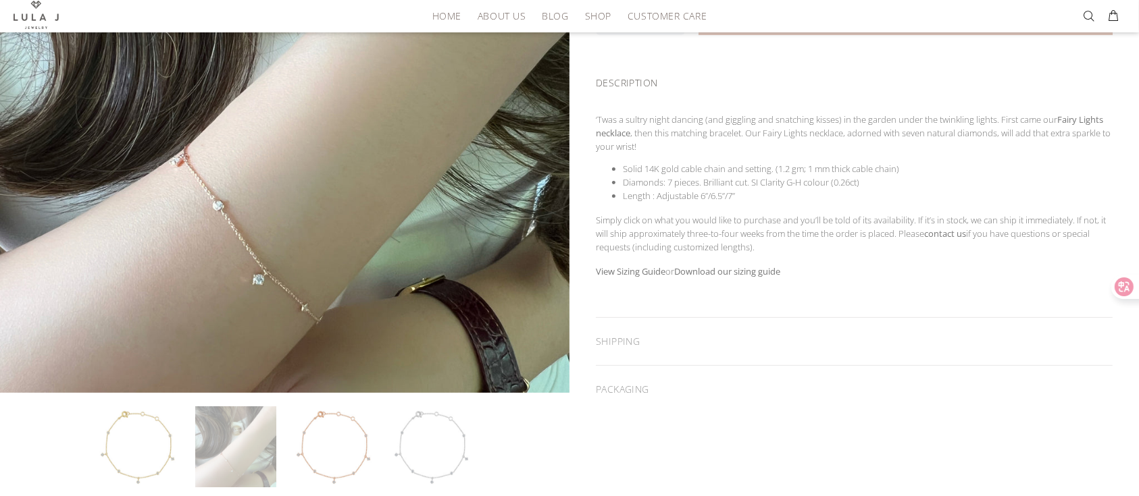
scroll to position [320, 0]
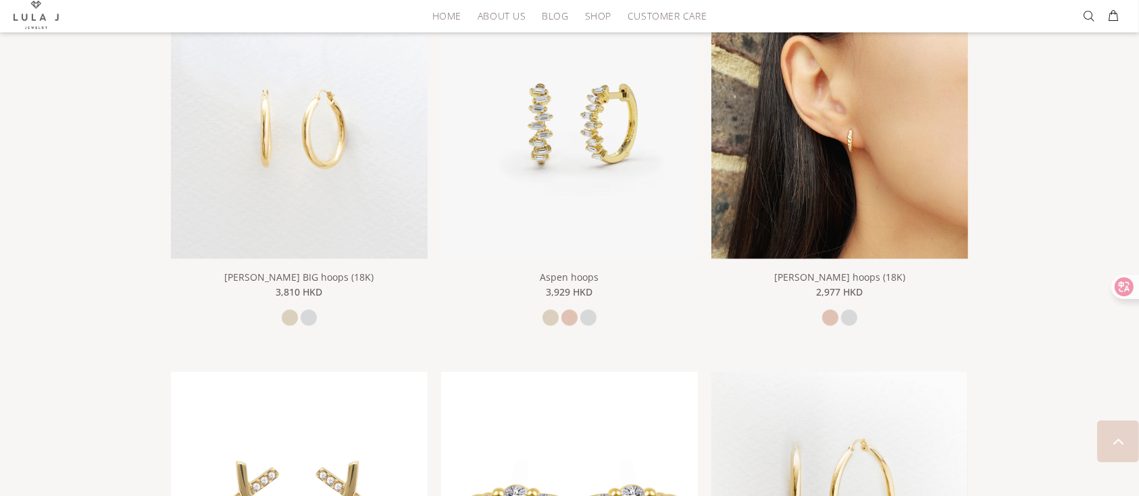
scroll to position [1744, 0]
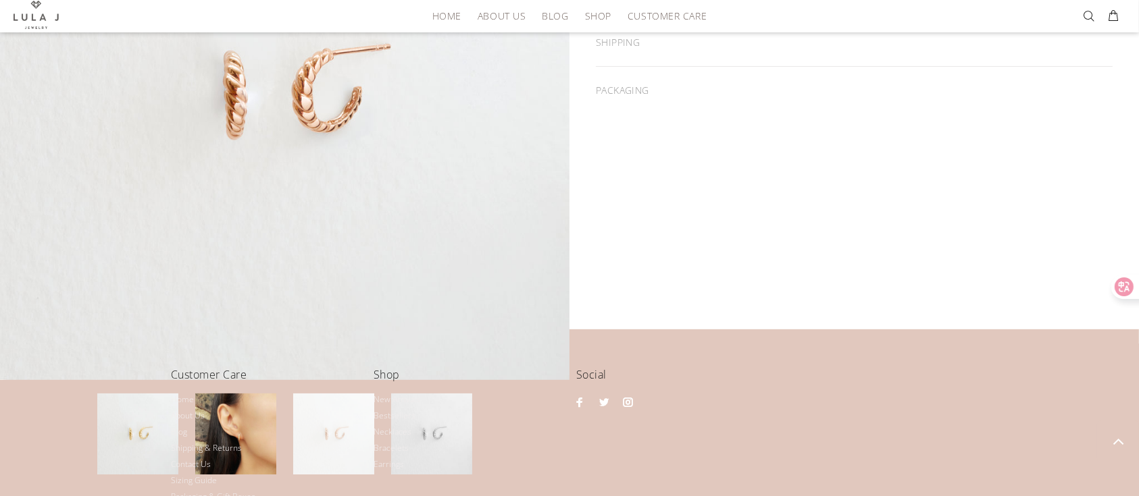
scroll to position [516, 0]
click at [249, 371] on li "About Us" at bounding box center [265, 415] width 189 height 16
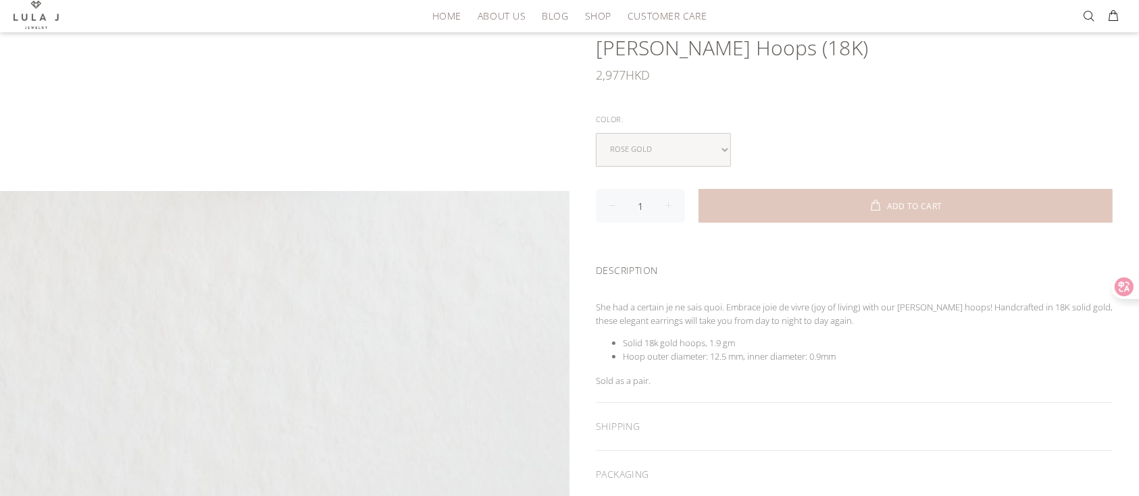
scroll to position [127, 0]
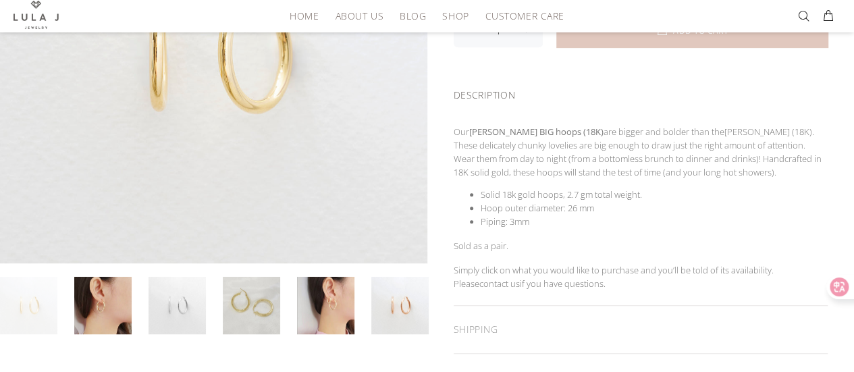
scroll to position [256, 0]
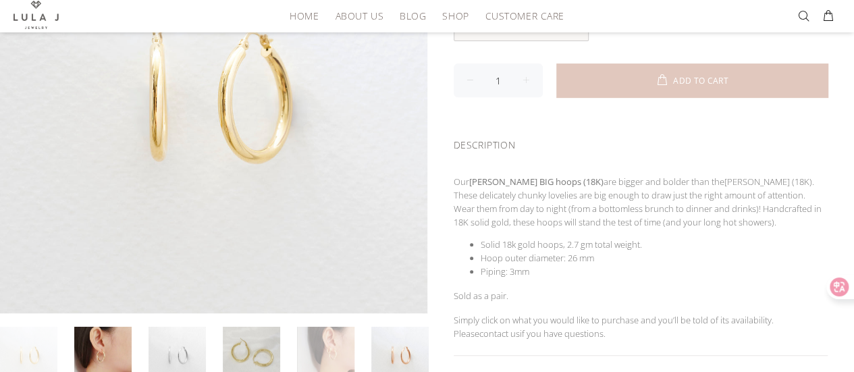
click at [324, 350] on link at bounding box center [325, 355] width 57 height 57
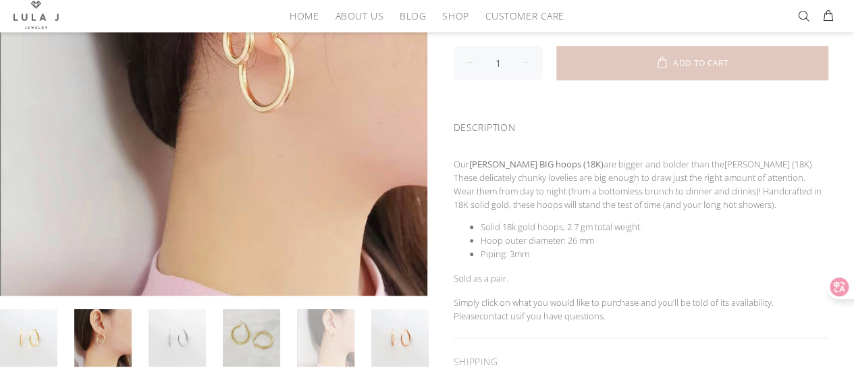
scroll to position [282, 0]
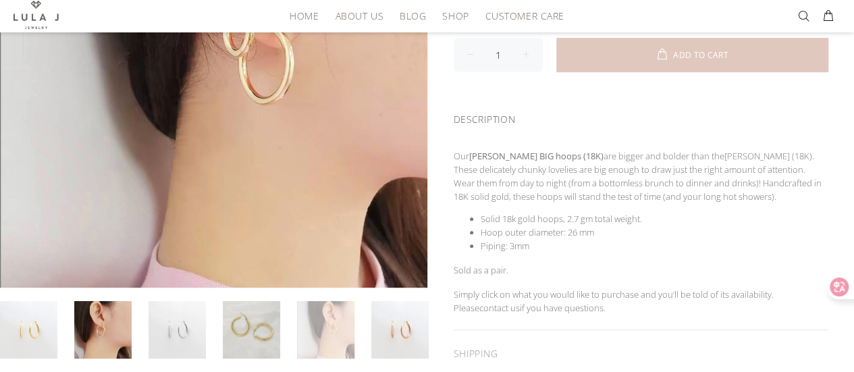
click at [342, 336] on link at bounding box center [325, 329] width 57 height 57
click at [101, 330] on link at bounding box center [102, 329] width 57 height 57
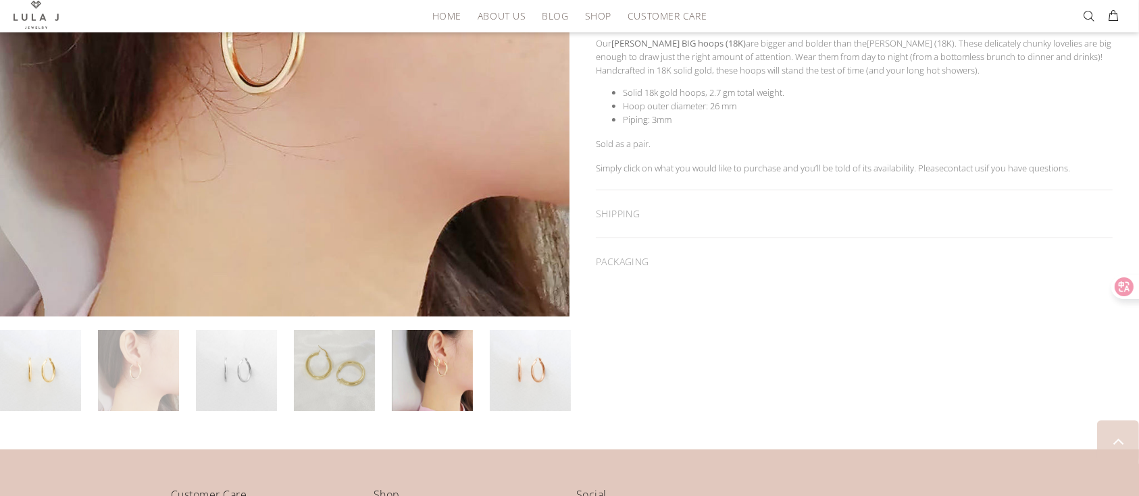
scroll to position [396, 0]
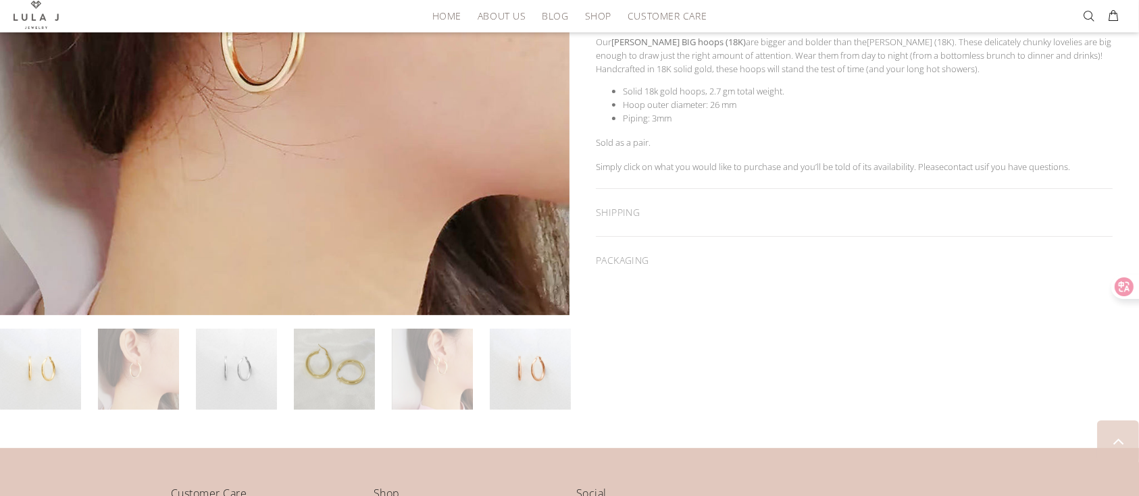
click at [438, 371] on link at bounding box center [432, 369] width 81 height 81
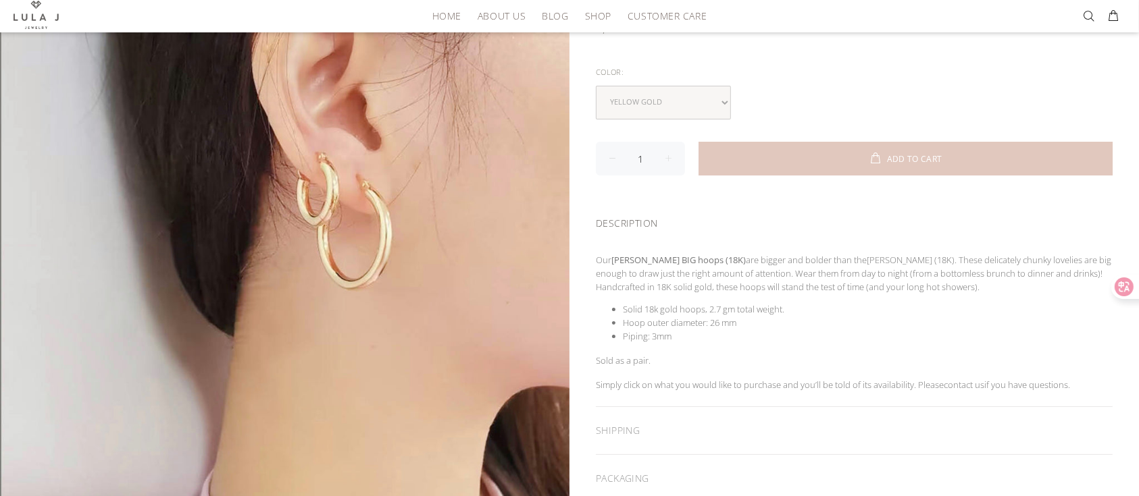
scroll to position [176, 0]
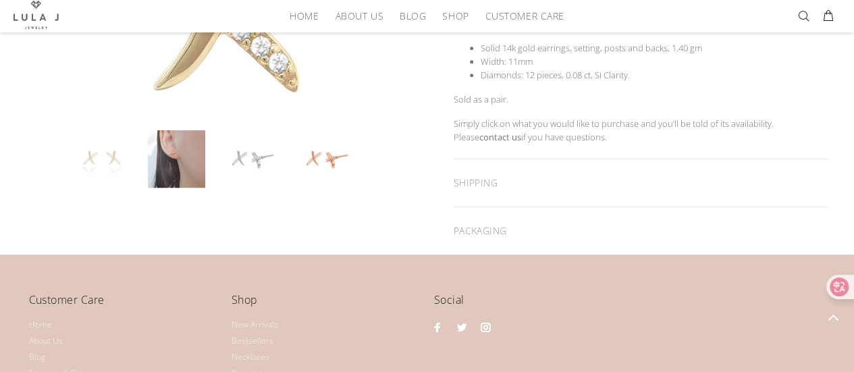
scroll to position [453, 0]
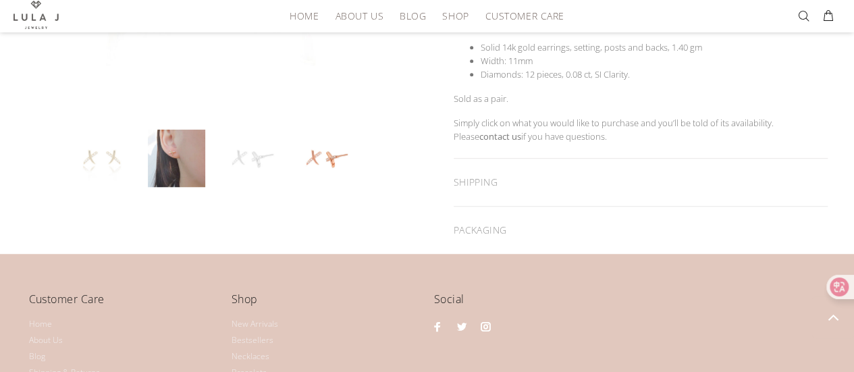
click at [255, 148] on link at bounding box center [250, 158] width 57 height 57
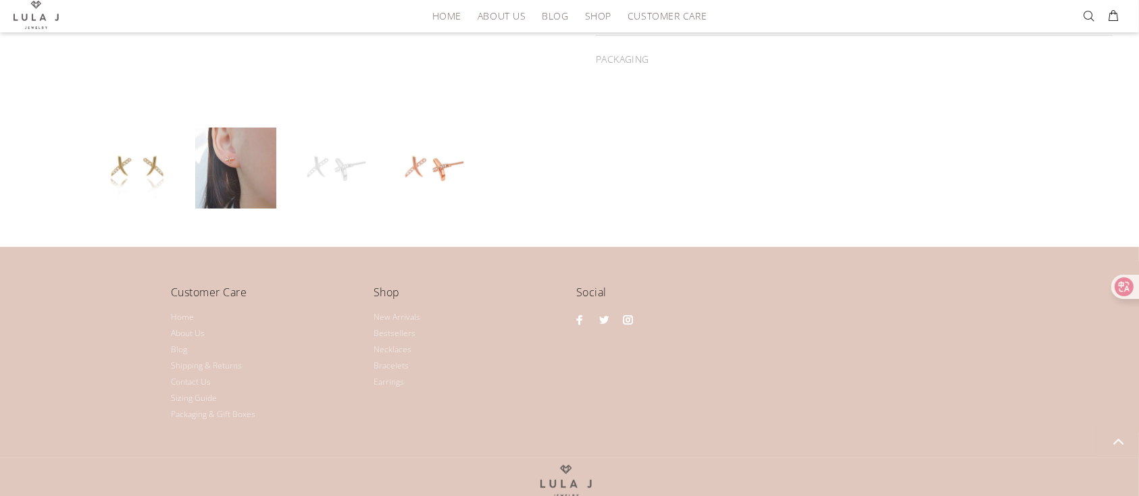
scroll to position [594, 0]
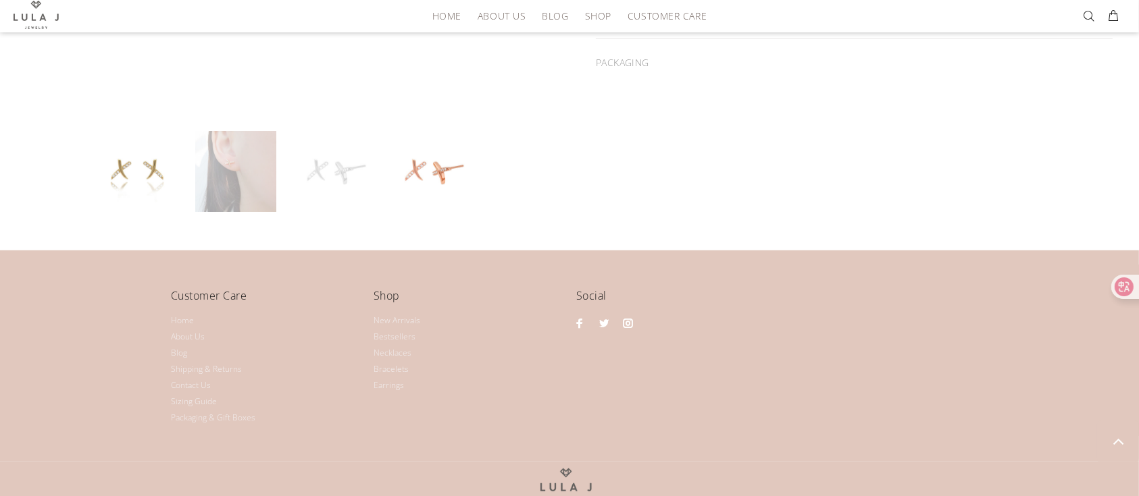
click at [234, 162] on link at bounding box center [235, 171] width 81 height 81
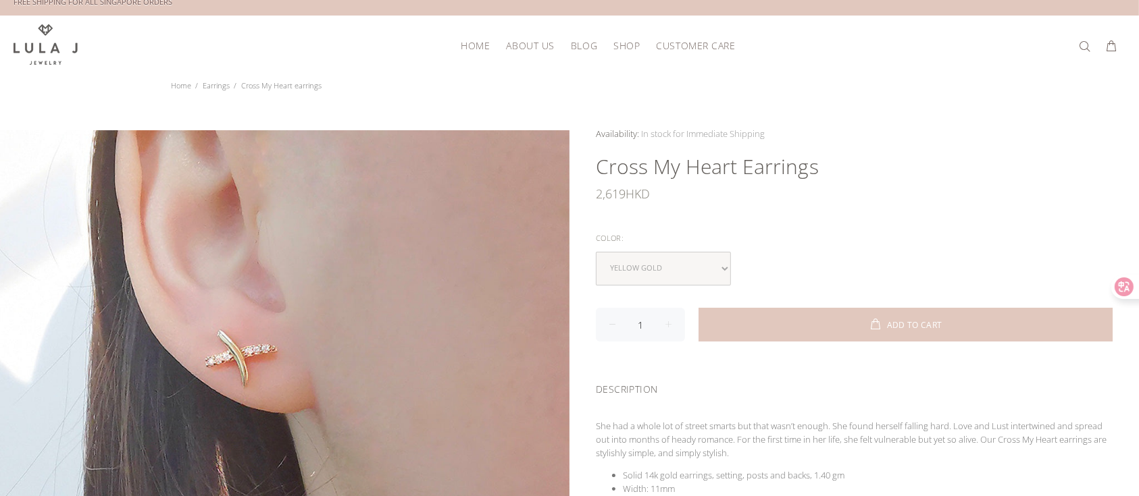
scroll to position [0, 0]
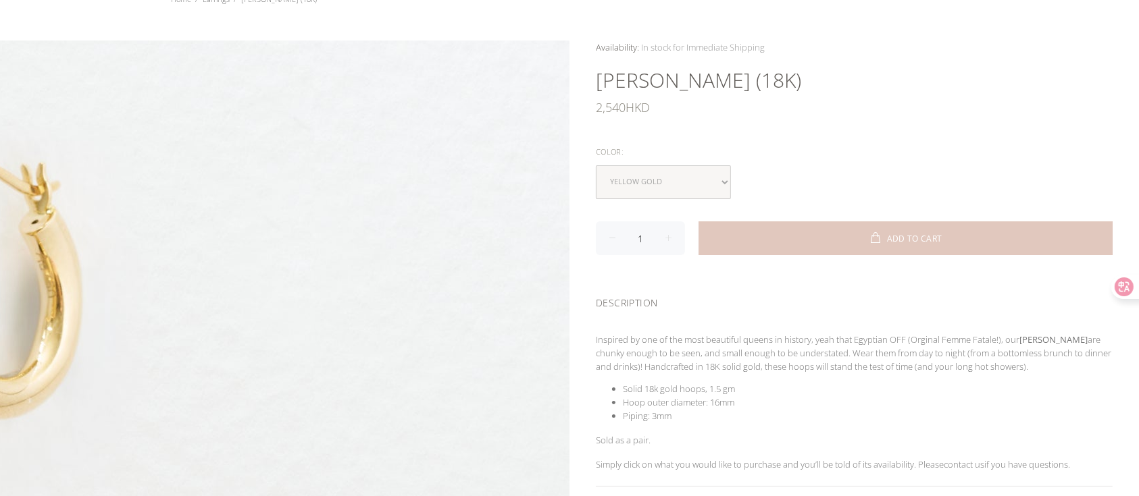
scroll to position [75, 0]
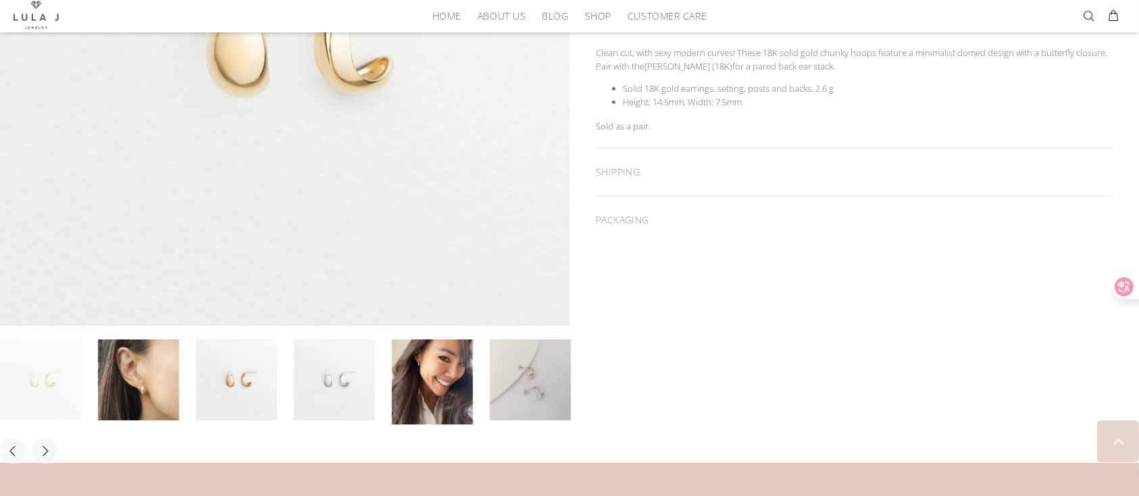
scroll to position [386, 0]
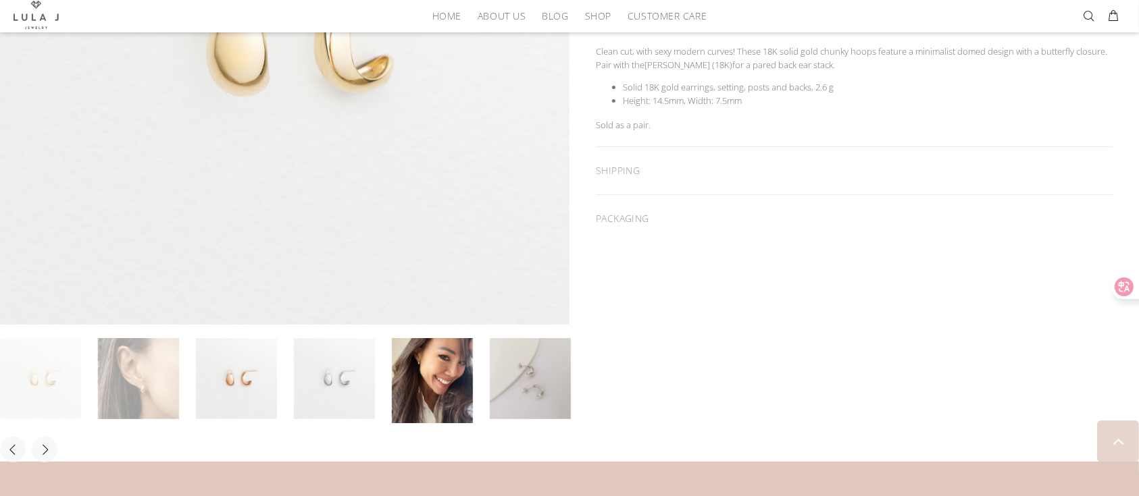
click at [157, 370] on link at bounding box center [138, 378] width 81 height 81
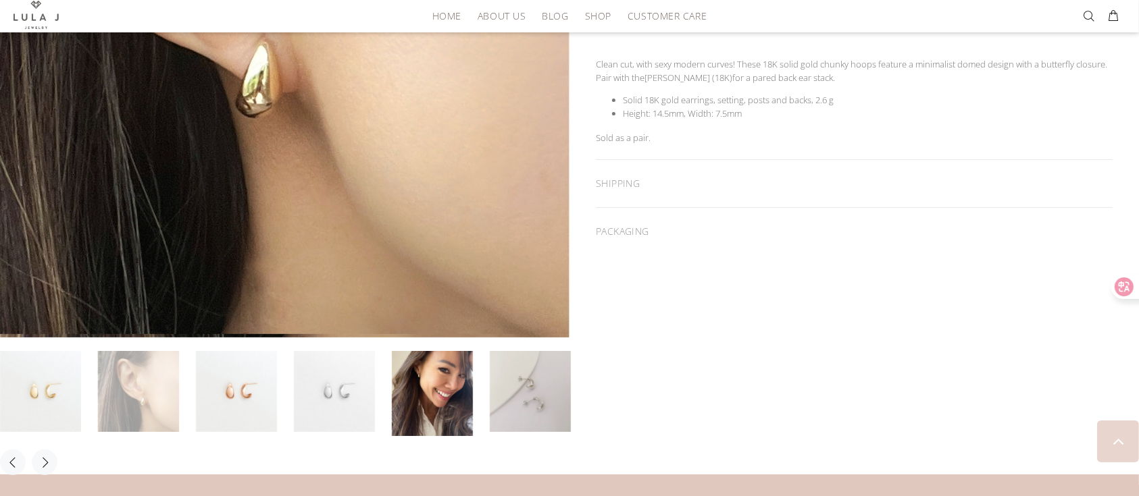
scroll to position [374, 0]
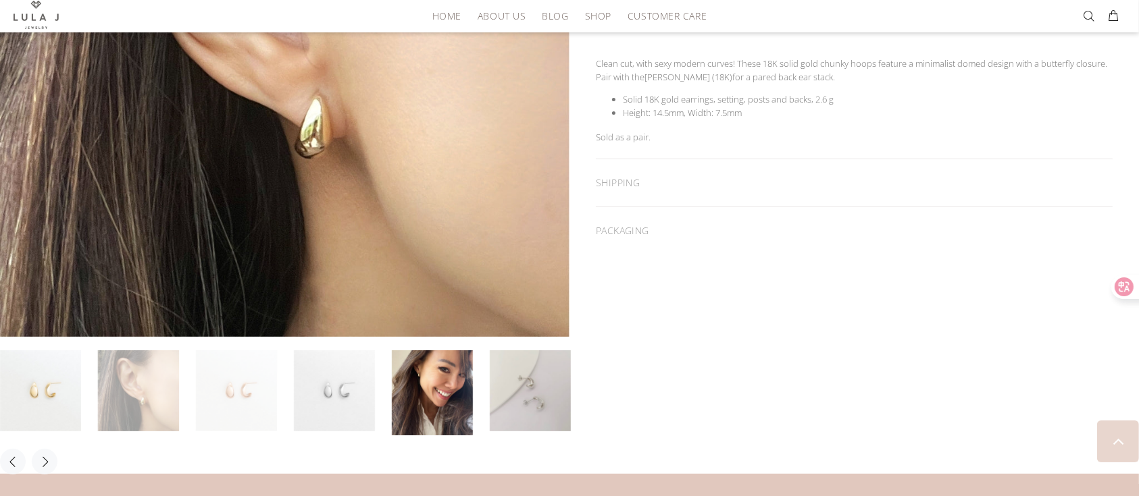
click at [249, 392] on link at bounding box center [236, 390] width 81 height 81
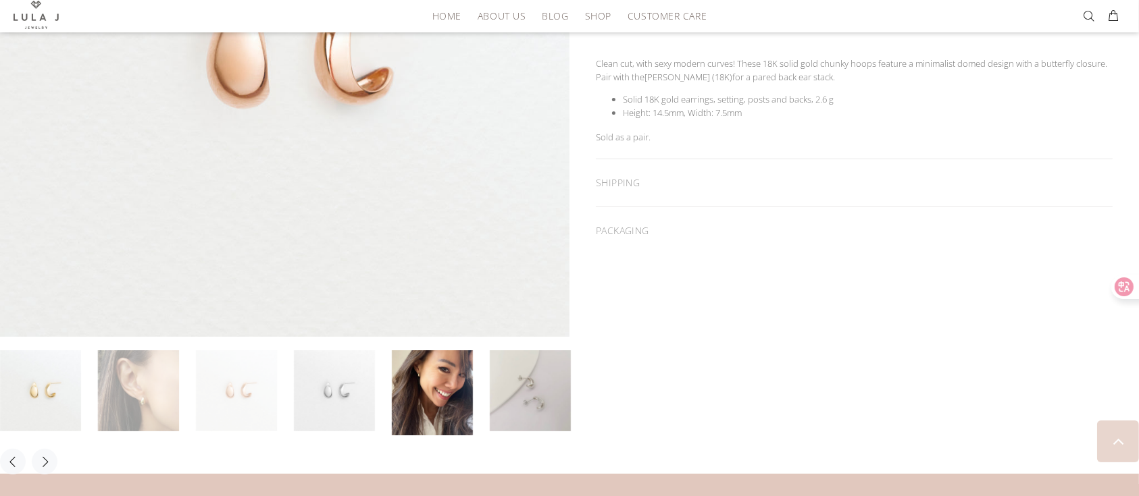
click at [139, 394] on link at bounding box center [138, 390] width 81 height 81
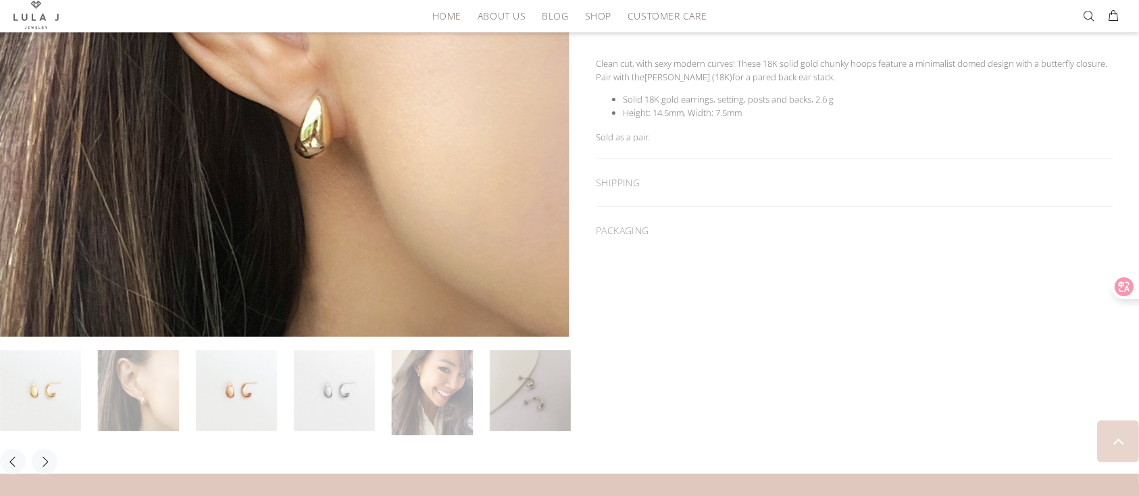
click at [432, 409] on link at bounding box center [432, 392] width 81 height 85
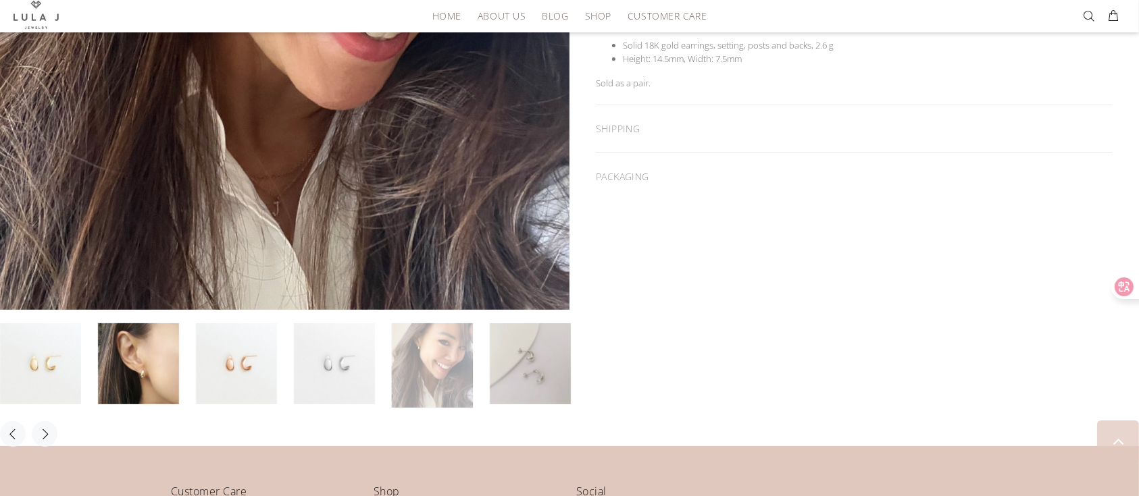
scroll to position [429, 0]
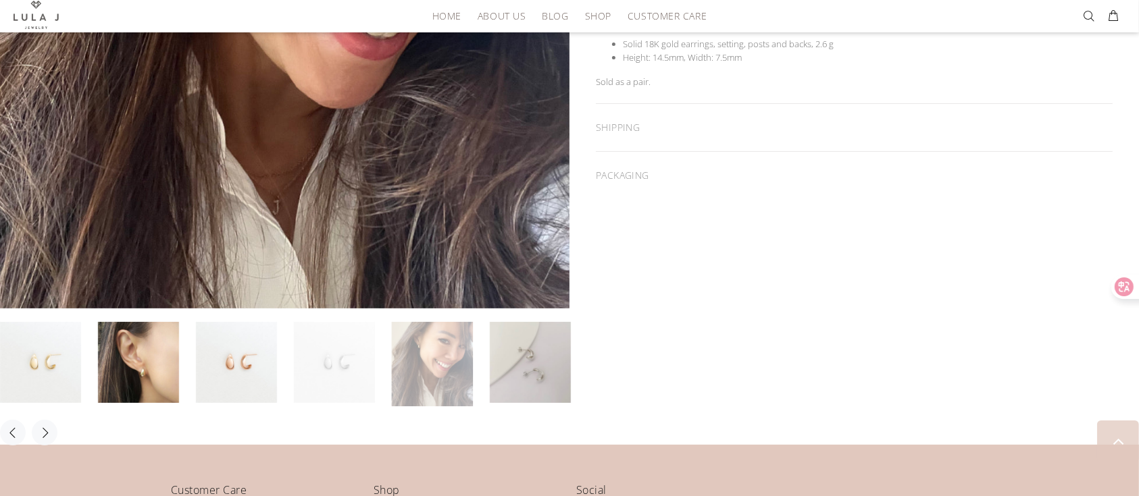
click at [342, 375] on link at bounding box center [334, 362] width 81 height 81
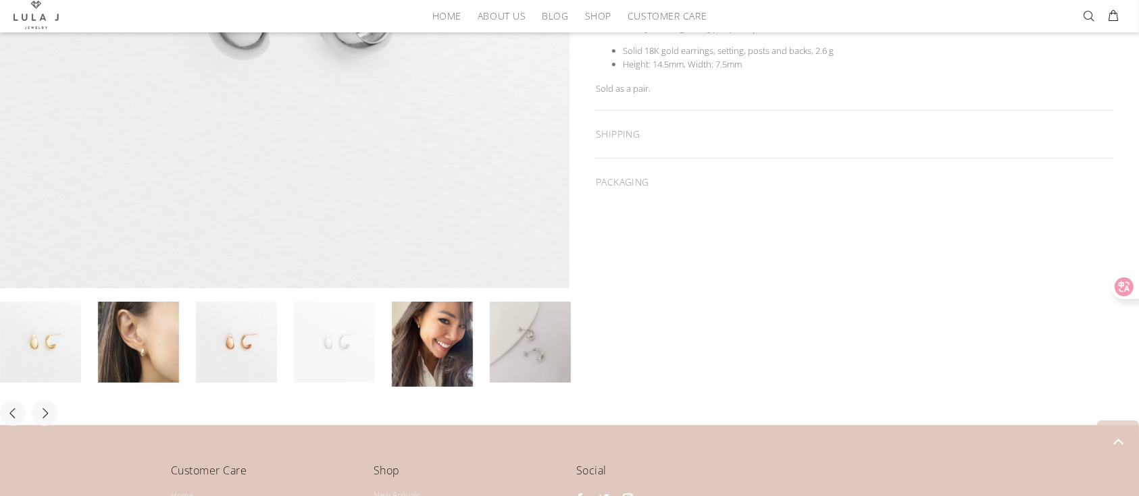
scroll to position [424, 0]
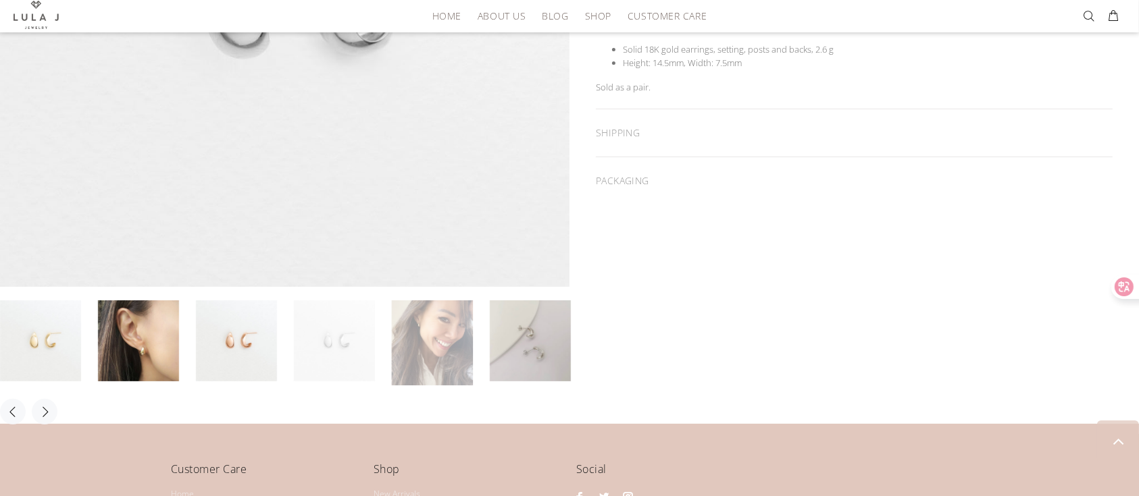
click at [421, 340] on link at bounding box center [432, 343] width 81 height 85
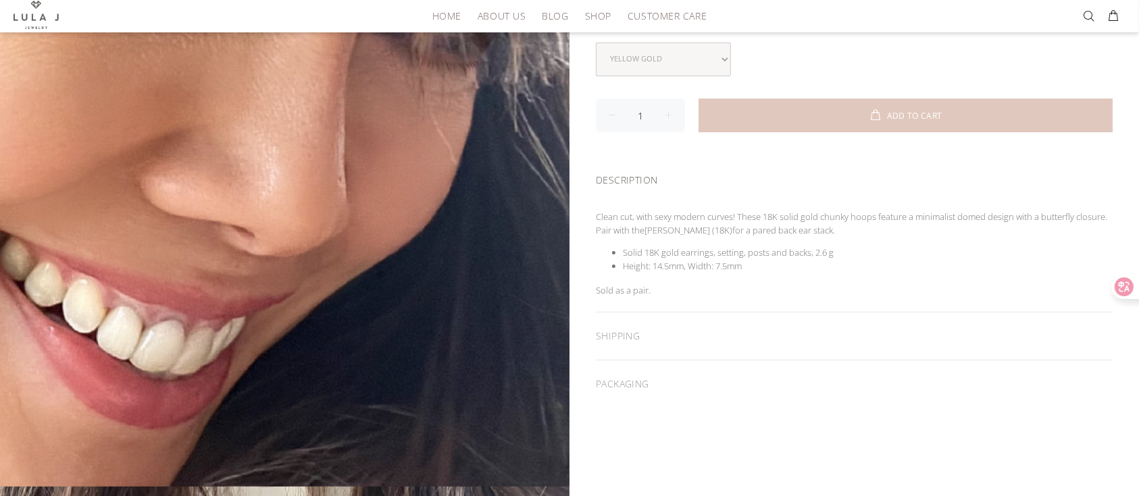
scroll to position [0, 0]
